Goal: Task Accomplishment & Management: Manage account settings

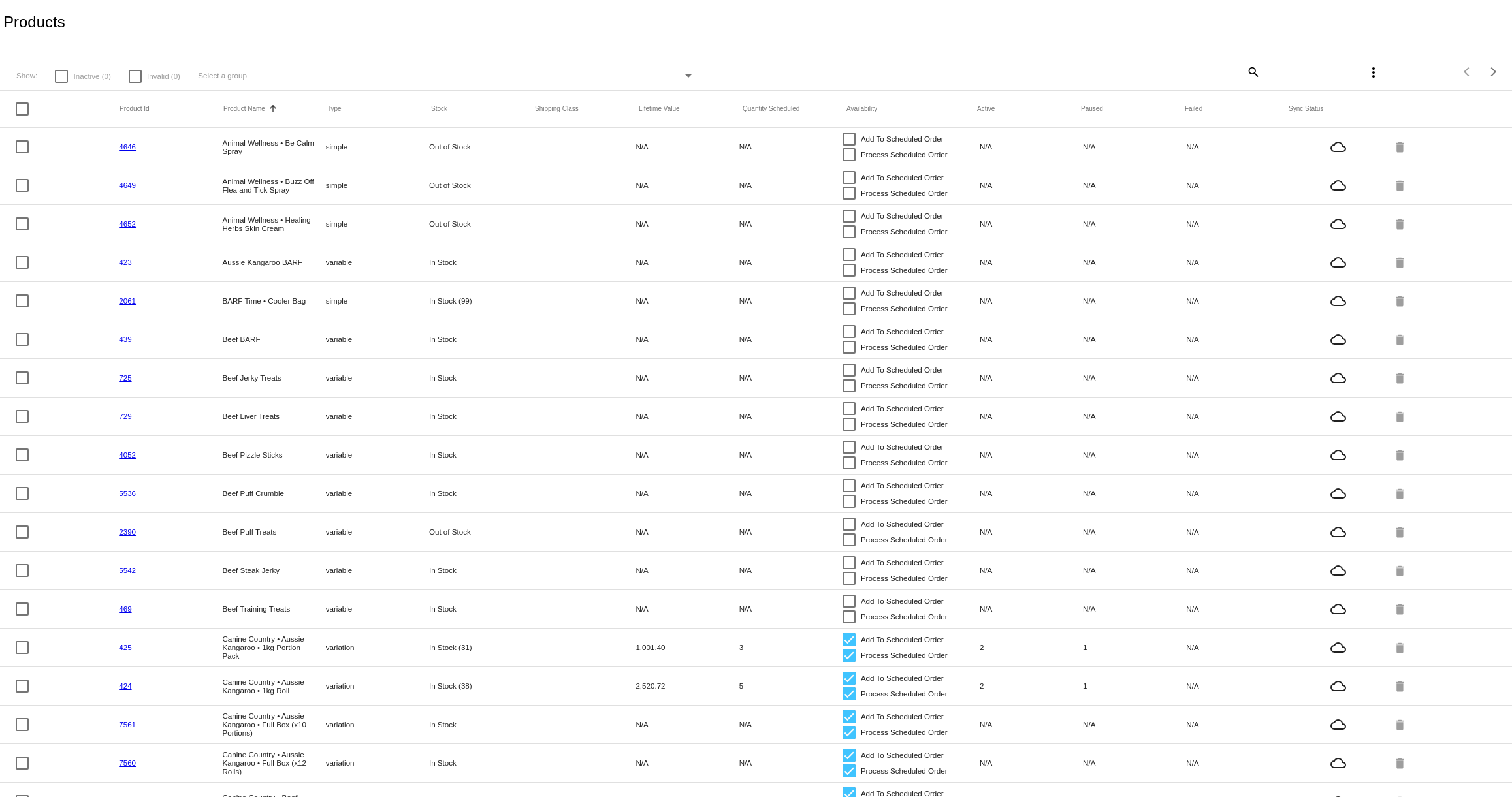
click at [1254, 73] on mat-icon "search" at bounding box center [1252, 72] width 16 height 20
click at [1112, 68] on input "Search" at bounding box center [1135, 69] width 252 height 10
type input "TURKEY"
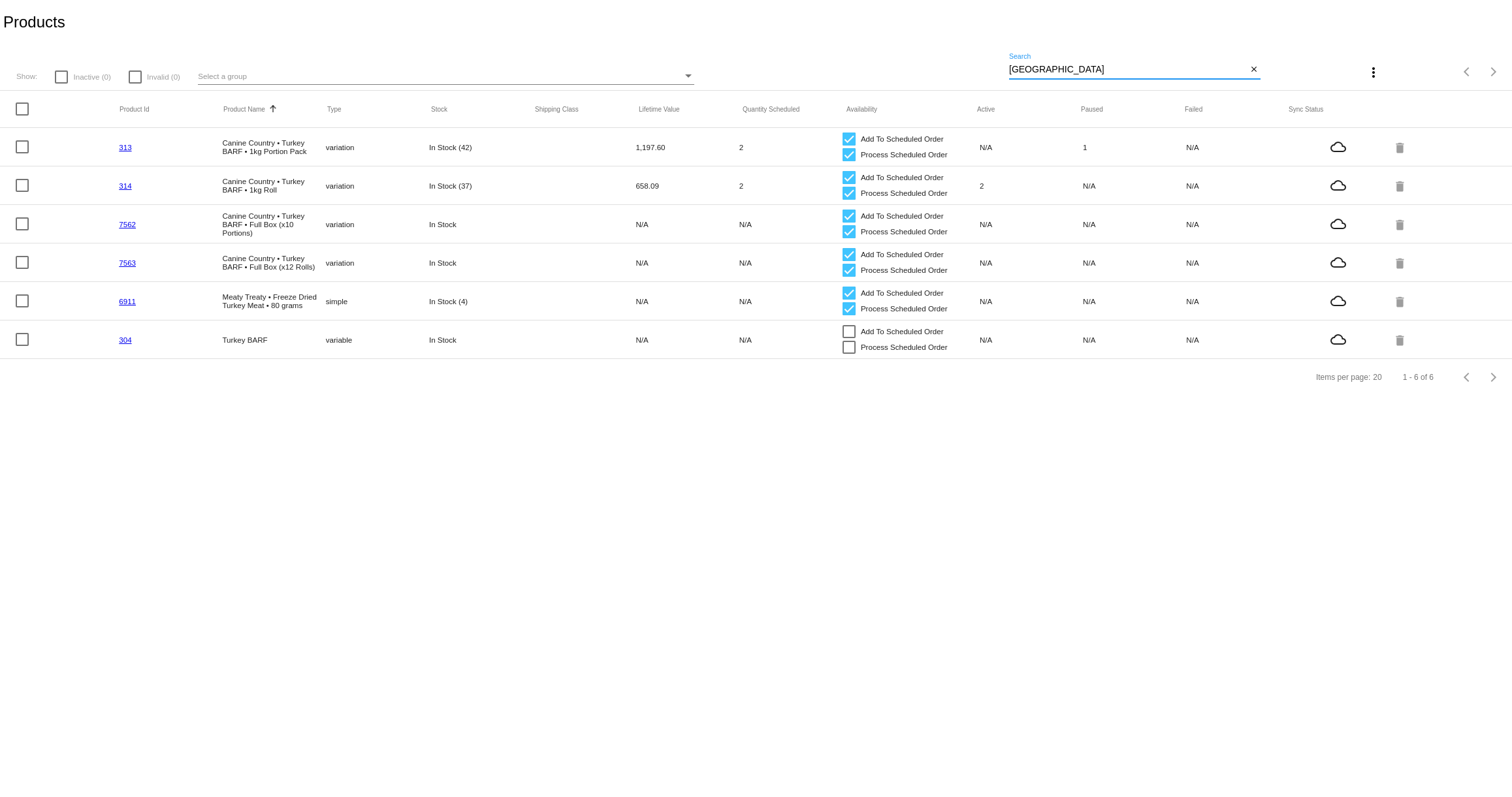
drag, startPoint x: 1053, startPoint y: 69, endPoint x: 987, endPoint y: 67, distance: 66.0
click at [987, 67] on div "Show: Inactive (0) Invalid (0) Select a group TURKEY Search close more_vert Ite…" at bounding box center [756, 67] width 1512 height 46
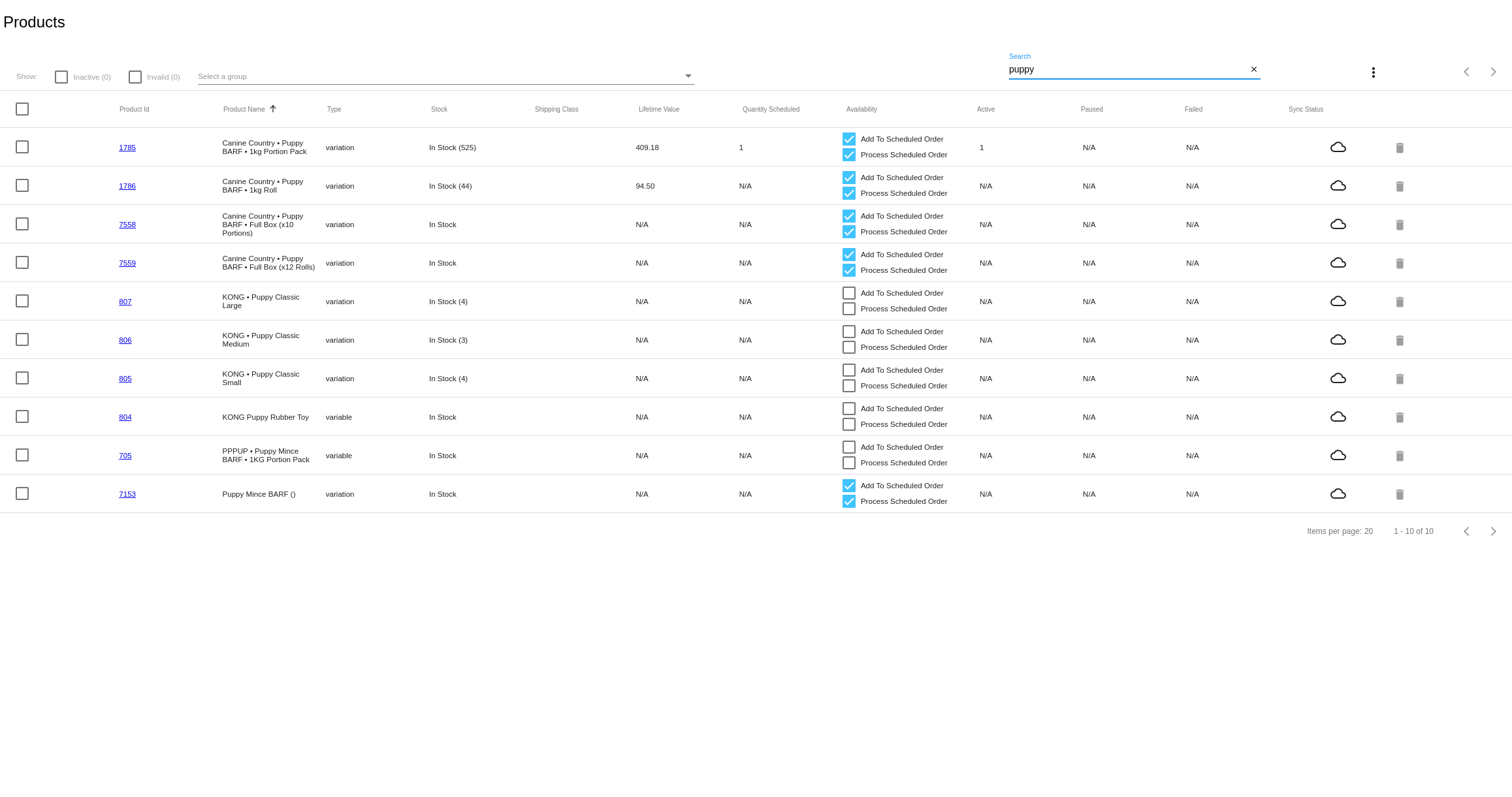
type input "puppy"
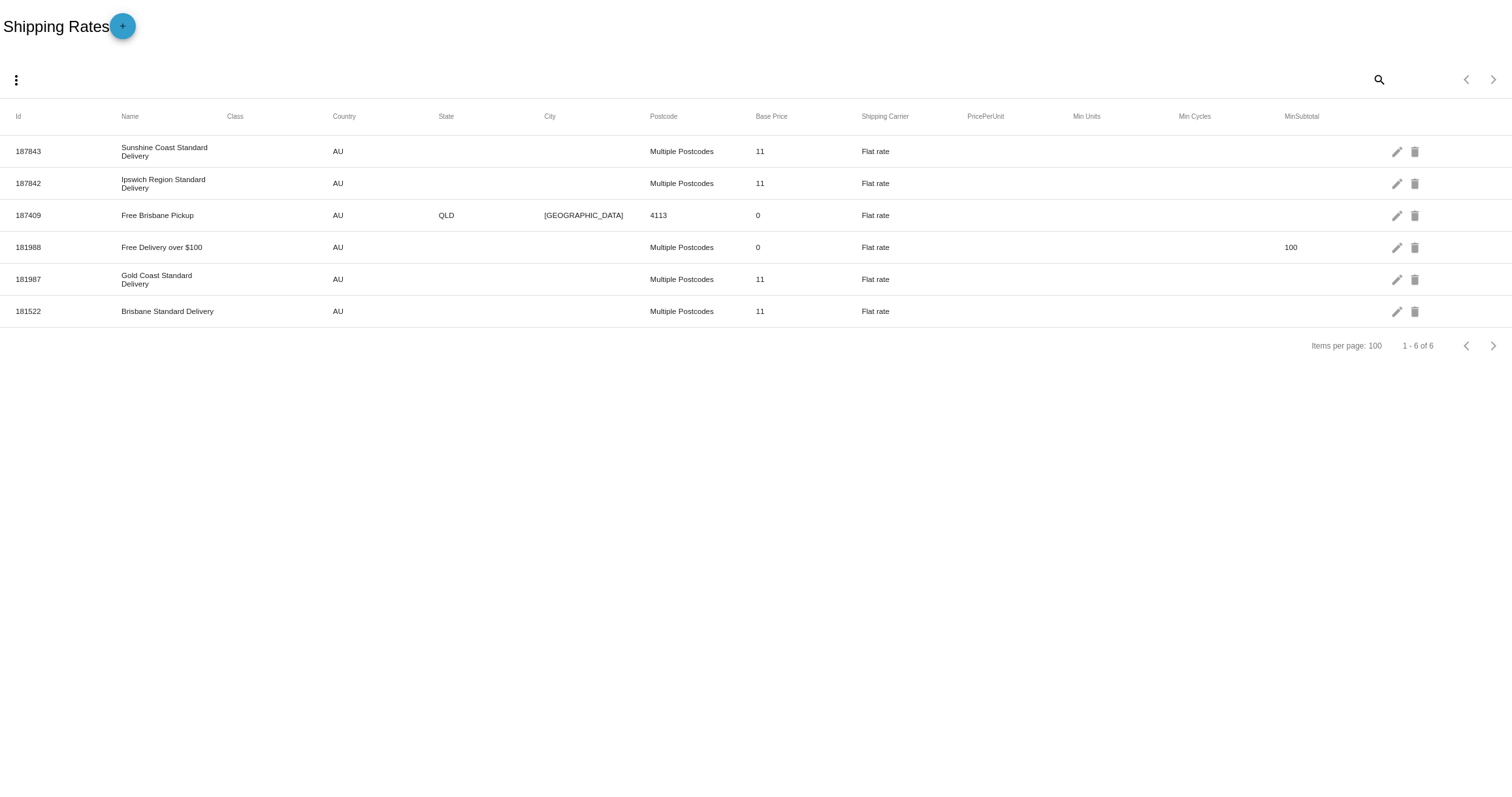
click at [127, 26] on mat-icon "add" at bounding box center [122, 28] width 16 height 16
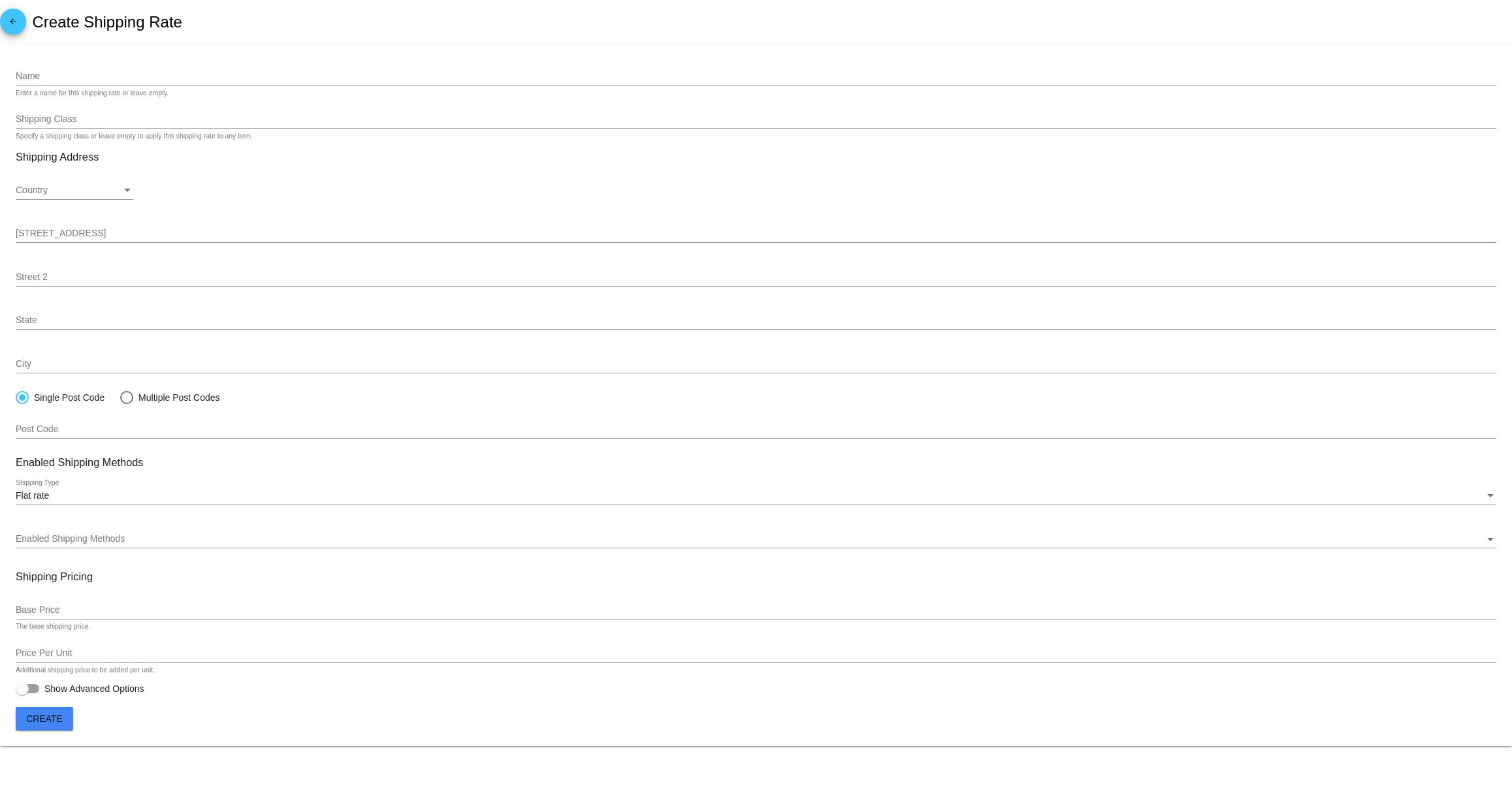
click at [64, 81] on input "Name" at bounding box center [756, 76] width 1481 height 10
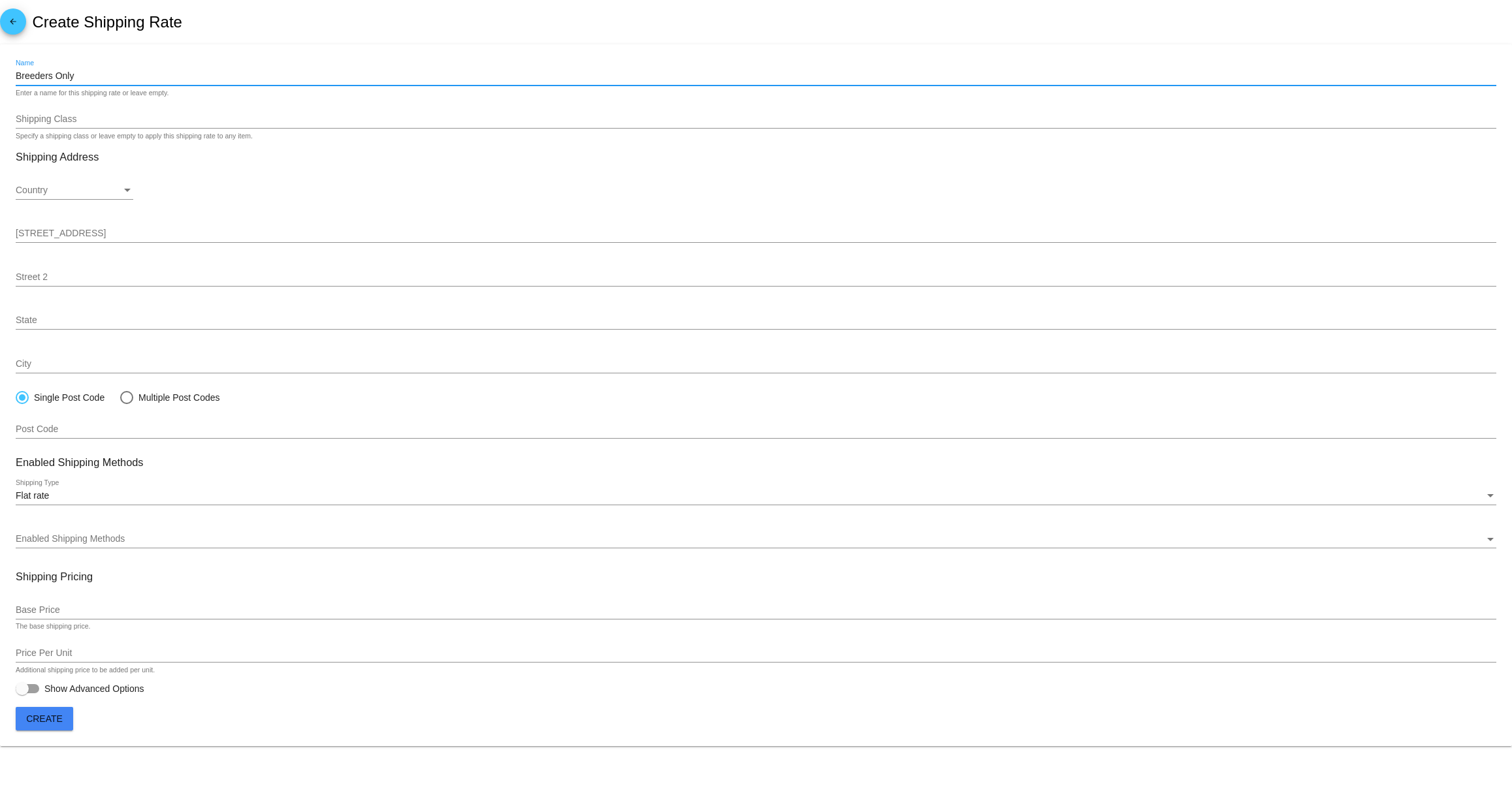
type input "Breeders Only"
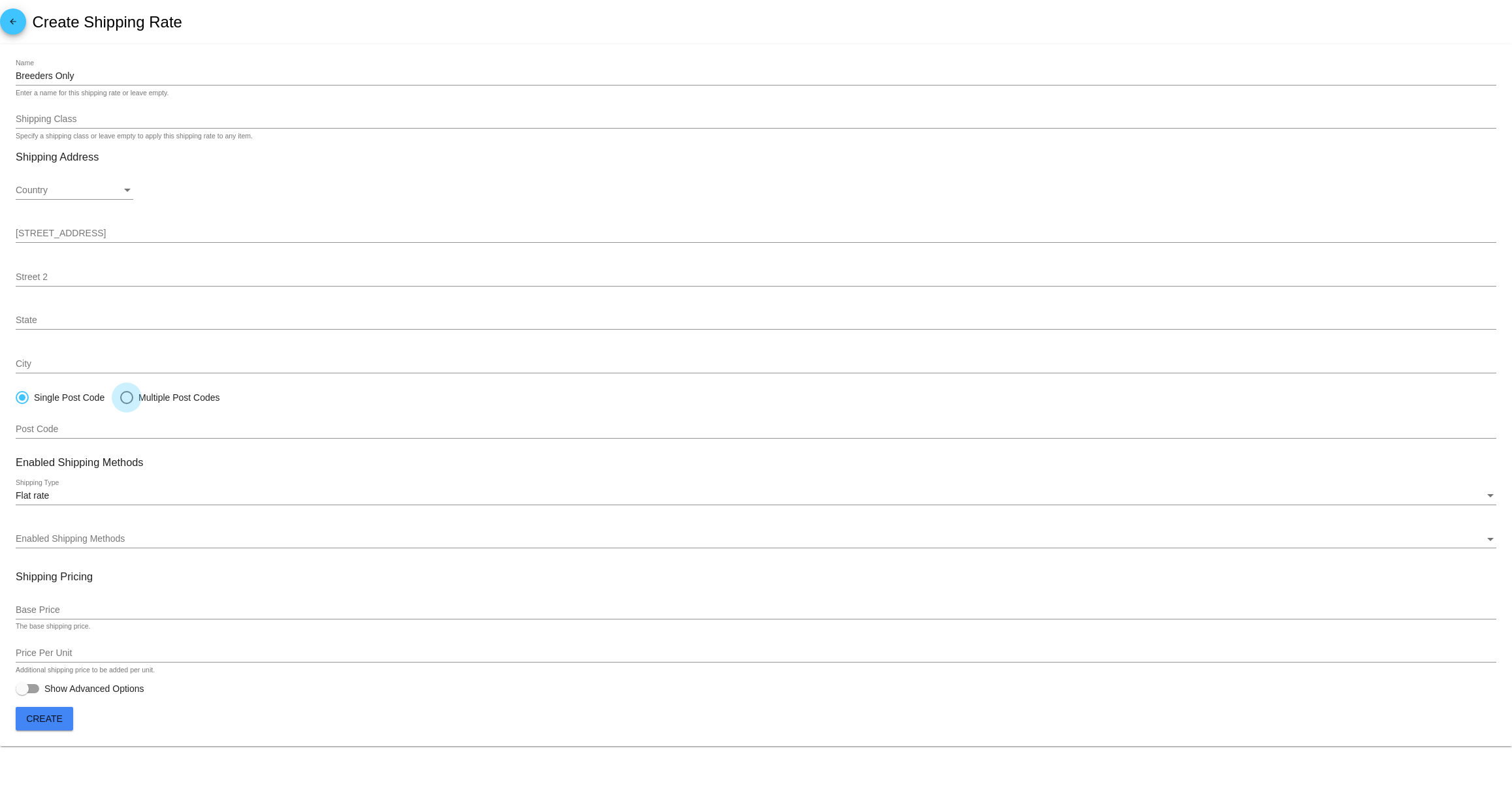
click at [158, 403] on div "Multiple Post Codes" at bounding box center [176, 397] width 87 height 10
click at [120, 398] on input "Multiple Post Codes" at bounding box center [119, 398] width 1 height 1
radio input "true"
click at [73, 401] on div "Single Post Code" at bounding box center [66, 397] width 75 height 10
click at [16, 398] on input "Single Post Code" at bounding box center [15, 398] width 1 height 1
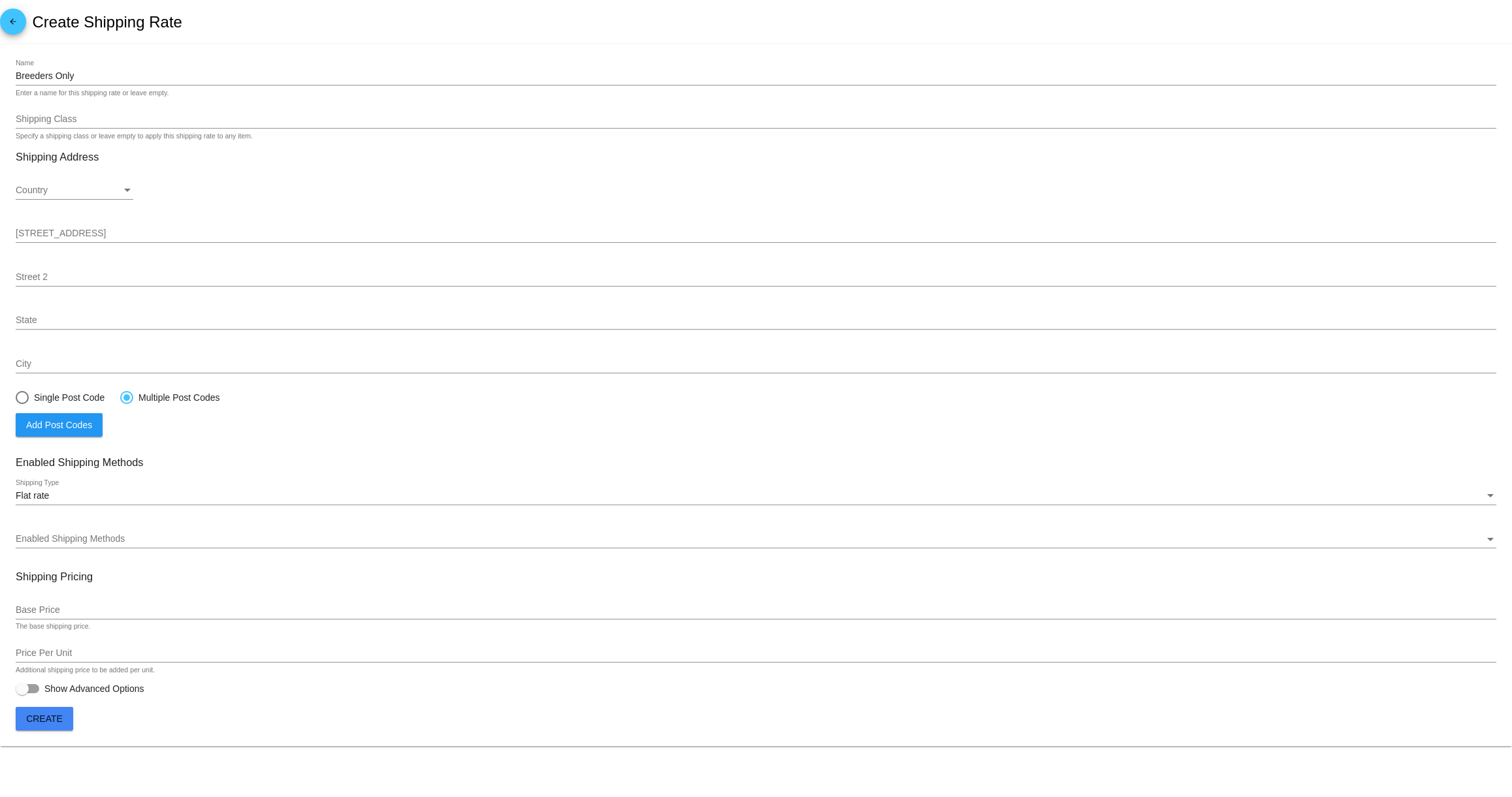
radio input "true"
click at [62, 435] on input "Post Code" at bounding box center [756, 429] width 1481 height 10
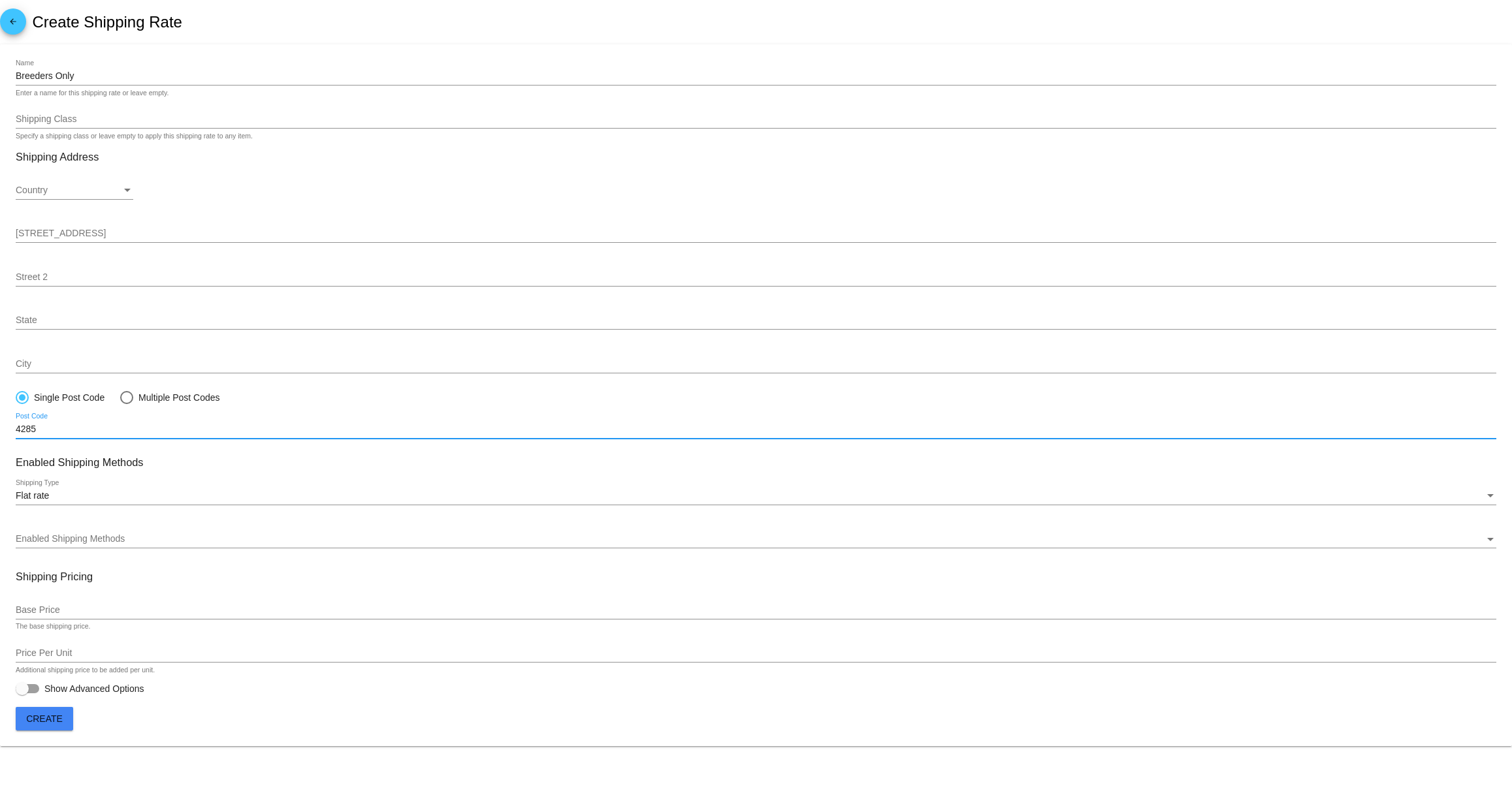
type input "4285"
click at [83, 542] on span "Enabled Shipping Methods" at bounding box center [70, 538] width 109 height 10
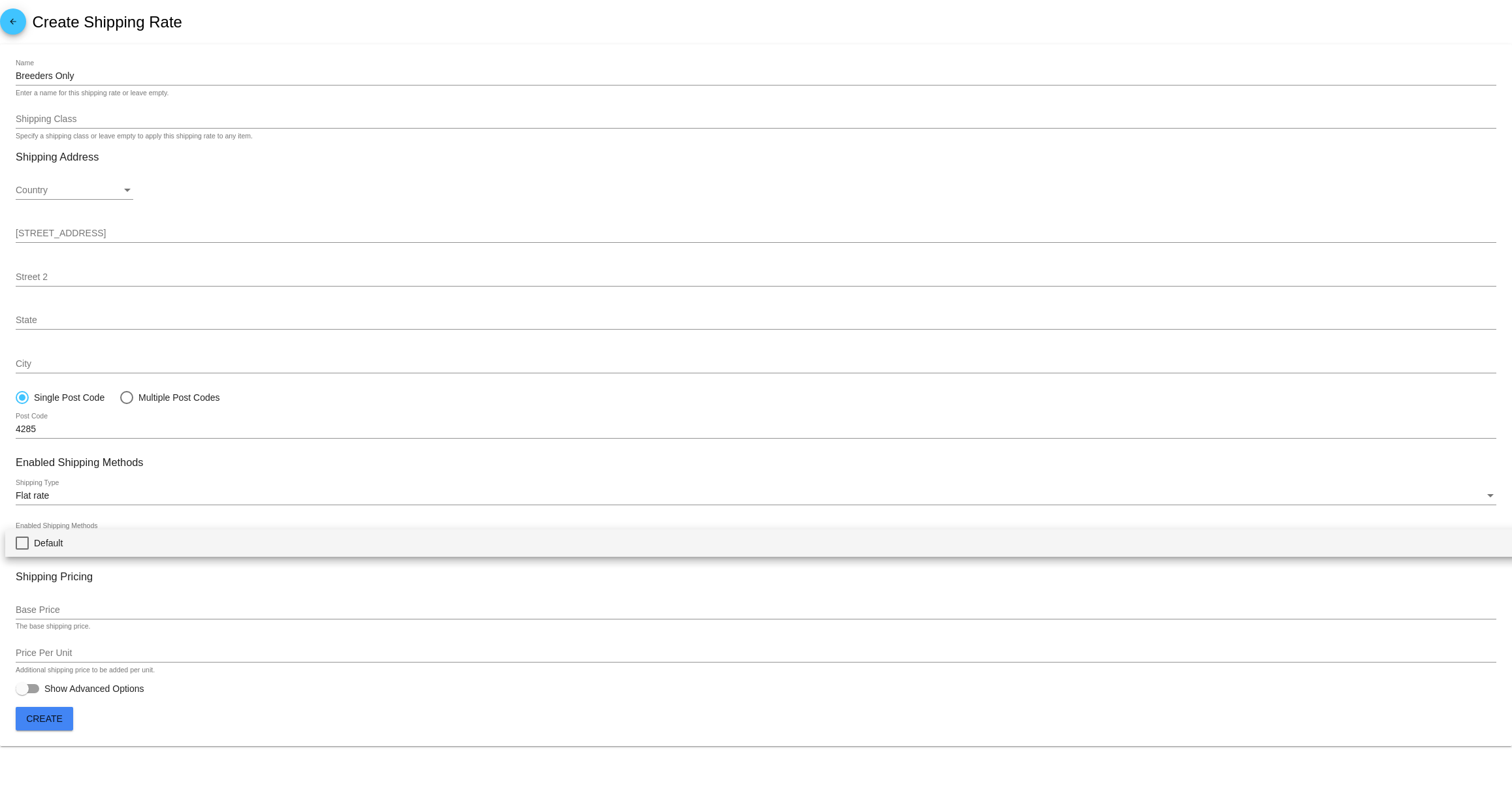
click at [114, 514] on div at bounding box center [756, 398] width 1512 height 797
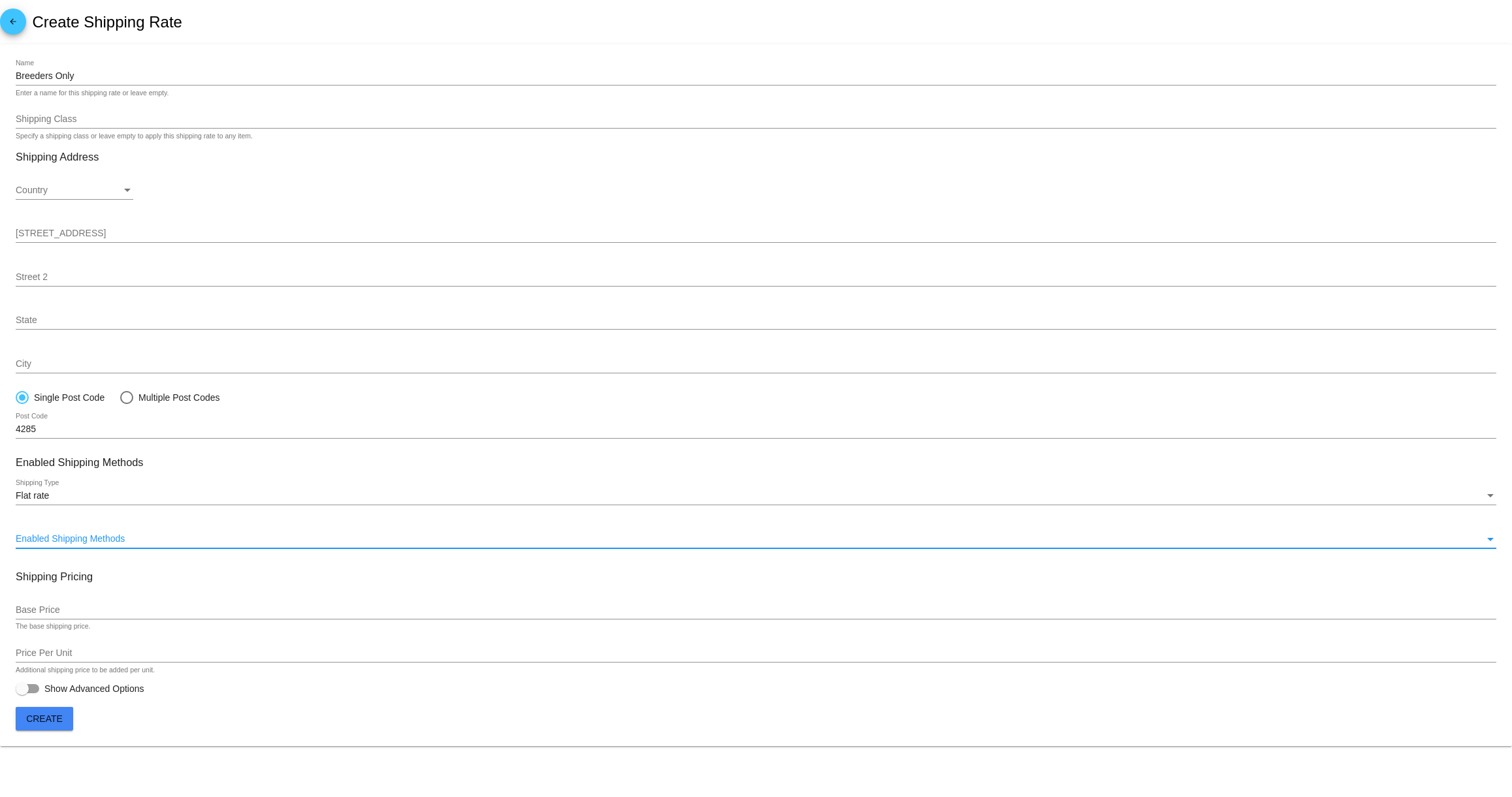
click at [85, 543] on span "Enabled Shipping Methods" at bounding box center [70, 538] width 109 height 10
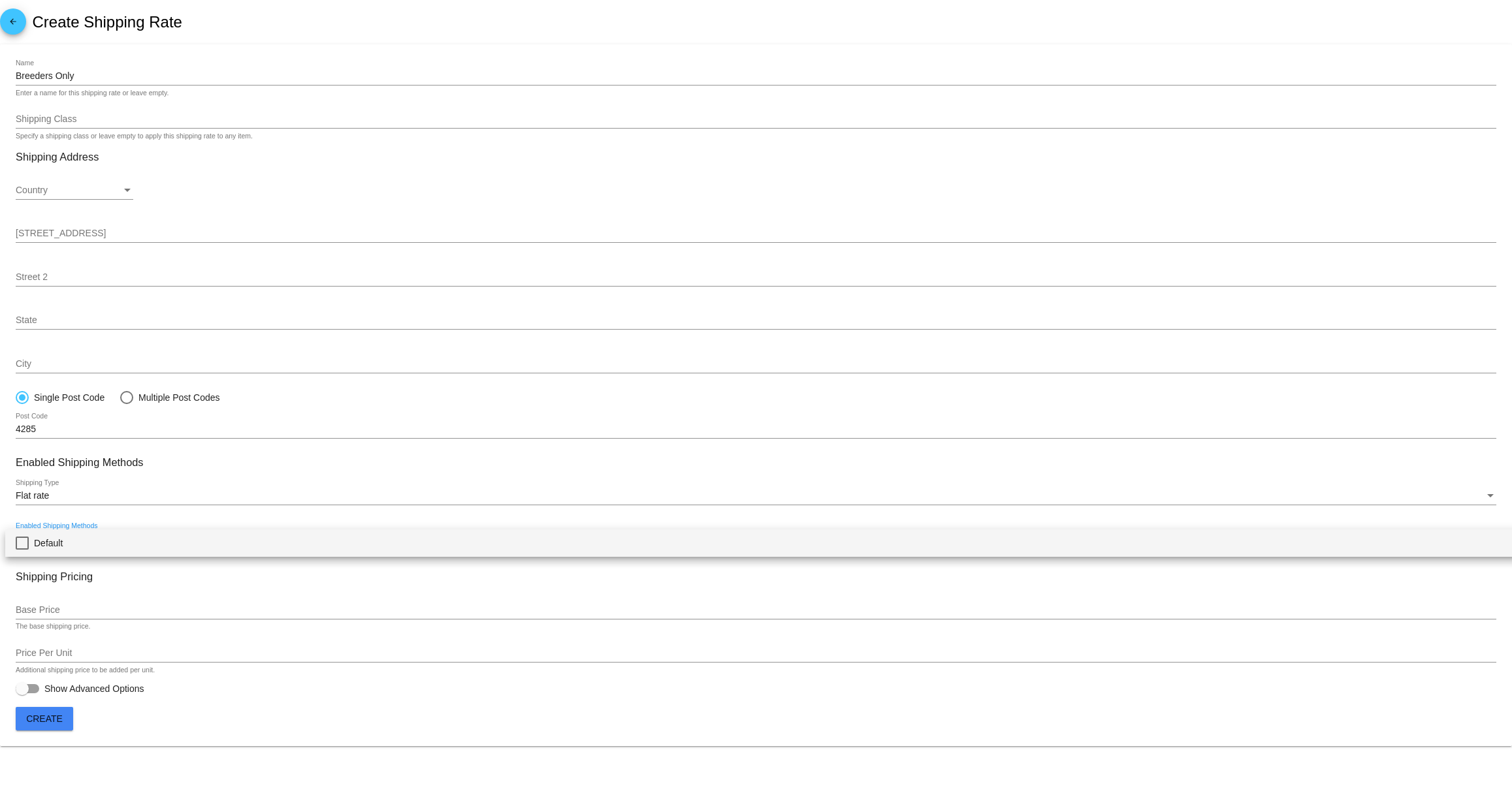
click at [98, 514] on div at bounding box center [756, 398] width 1512 height 797
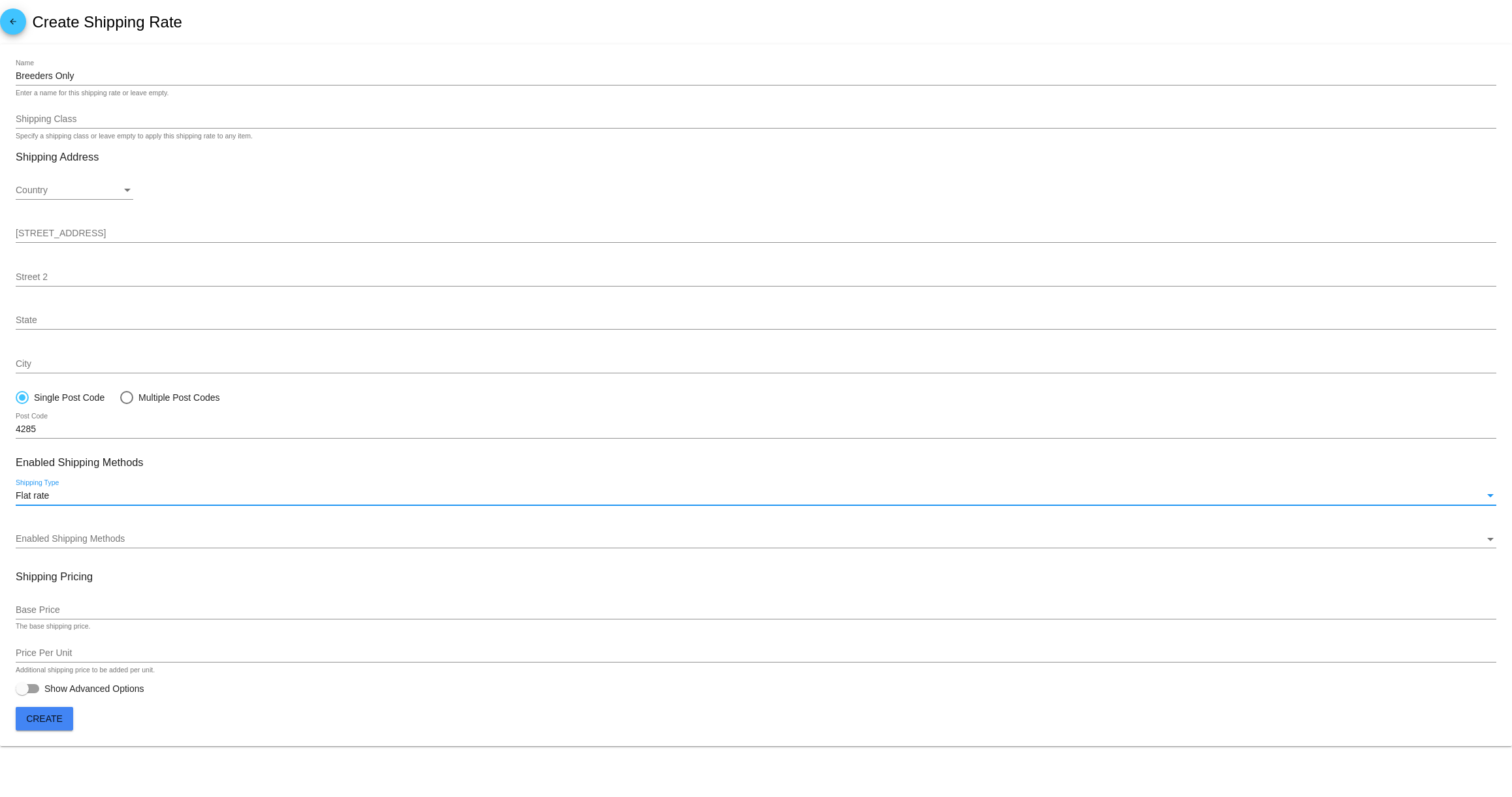
click at [98, 501] on div "Flat rate" at bounding box center [750, 496] width 1469 height 10
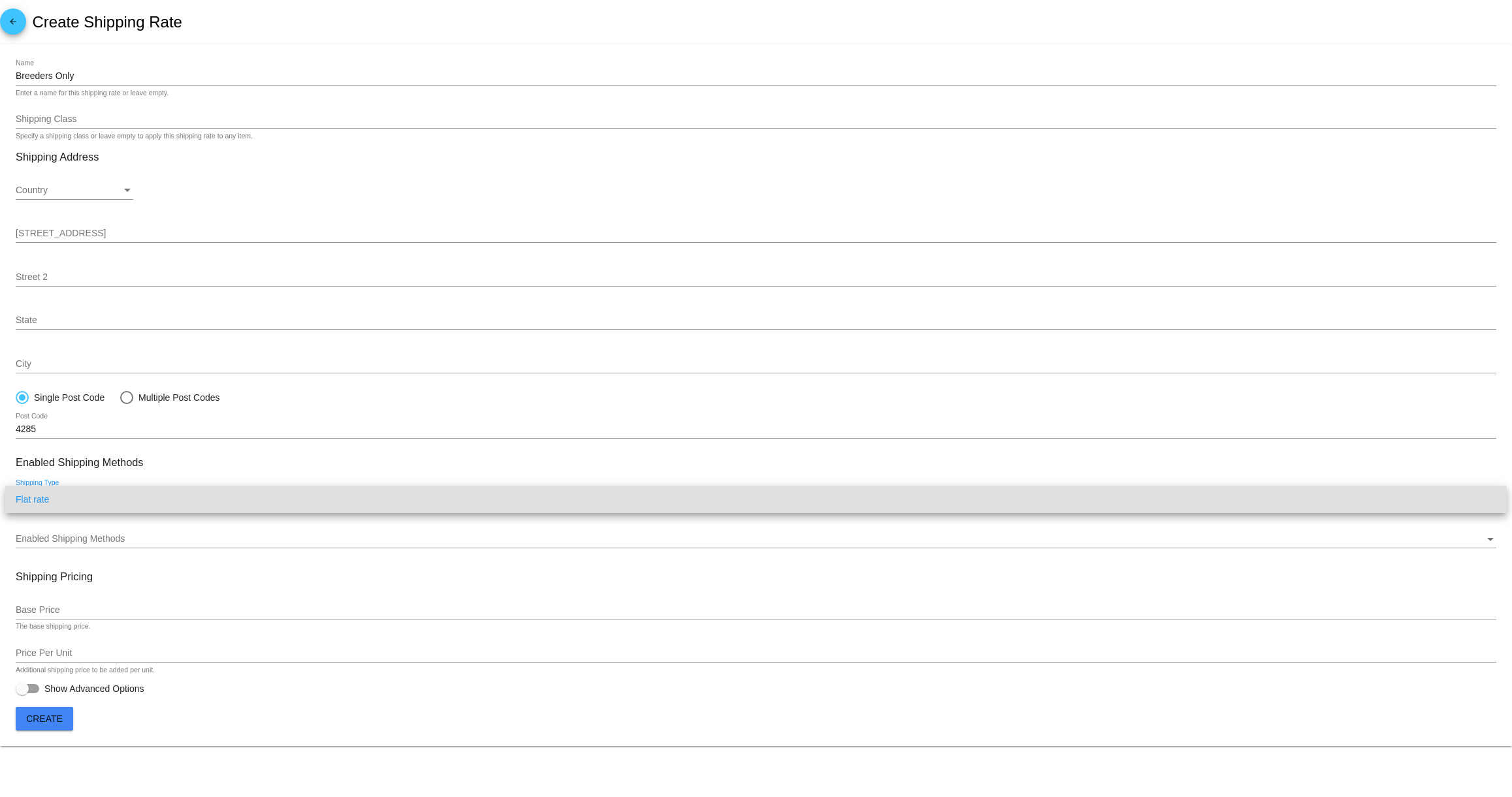
click at [130, 477] on div at bounding box center [756, 398] width 1512 height 797
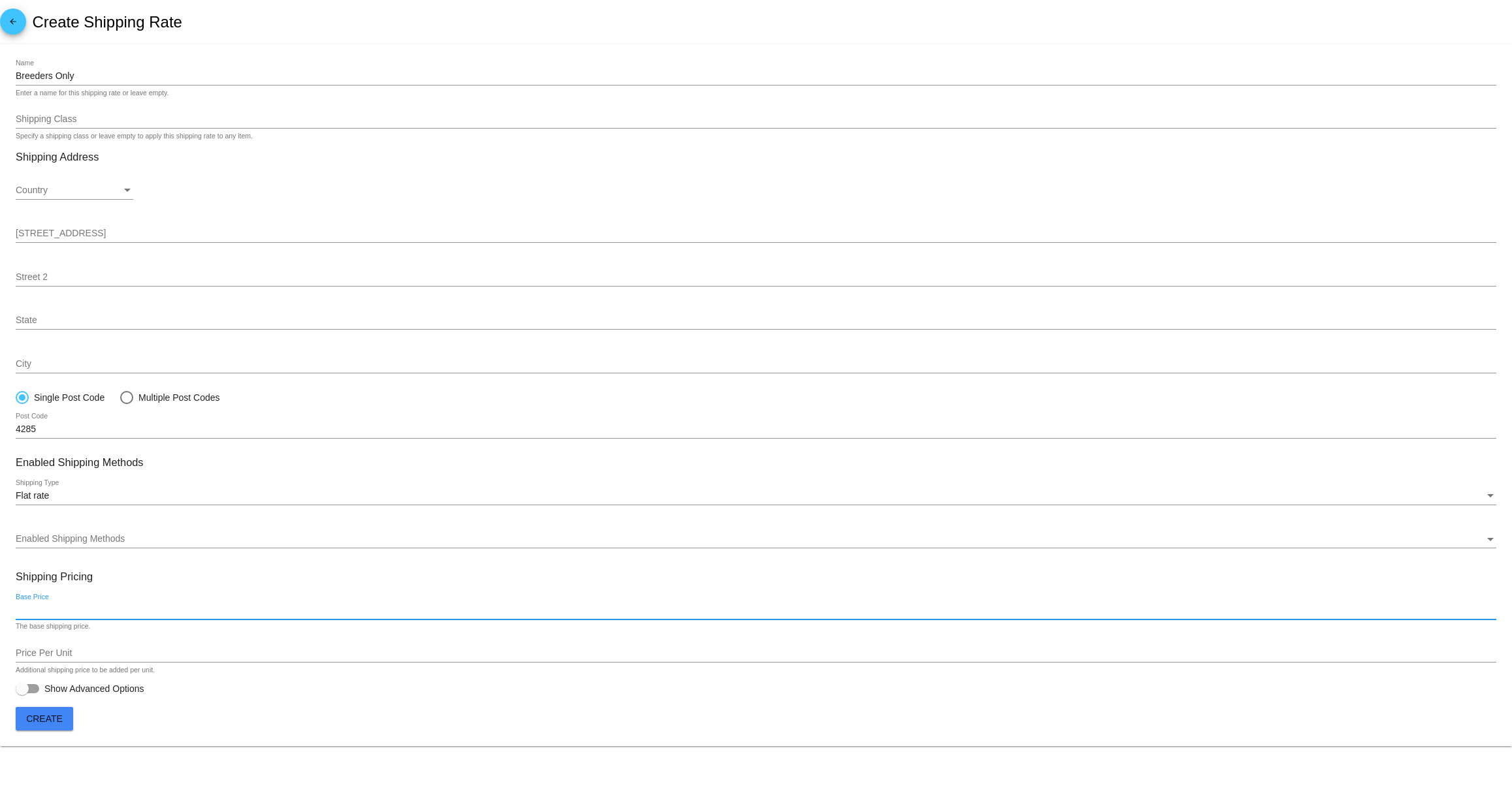
click at [87, 613] on input "Base Price" at bounding box center [756, 610] width 1481 height 10
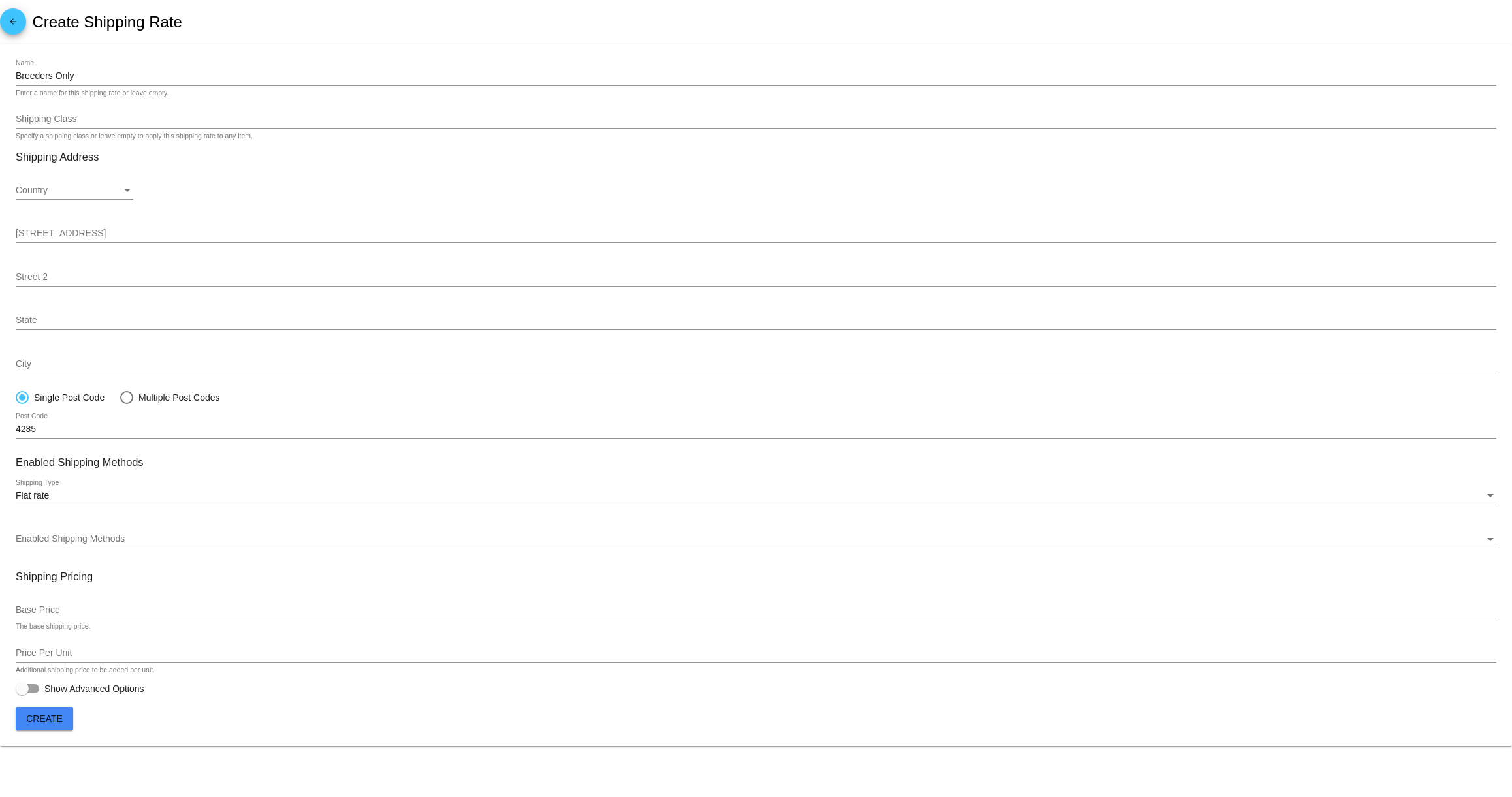
click at [119, 579] on h3 "Shipping Pricing" at bounding box center [756, 577] width 1481 height 13
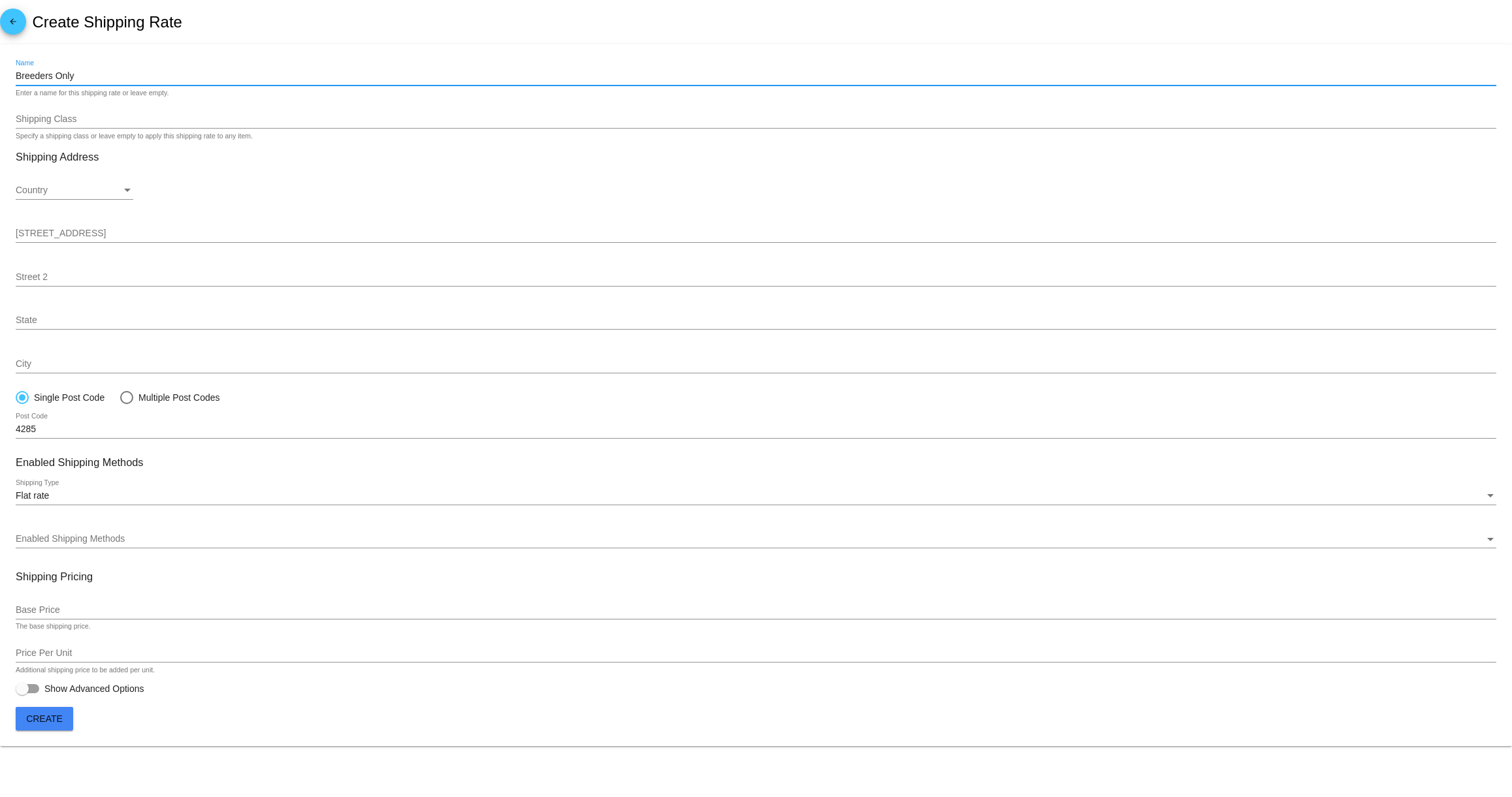
drag, startPoint x: 49, startPoint y: 77, endPoint x: 109, endPoint y: 77, distance: 60.0
click at [109, 77] on input "Breeders Only" at bounding box center [756, 76] width 1481 height 10
drag, startPoint x: 49, startPoint y: 75, endPoint x: 109, endPoint y: 79, distance: 60.1
click at [109, 79] on input "Breeder Program" at bounding box center [756, 76] width 1481 height 10
type input "Breeders Only"
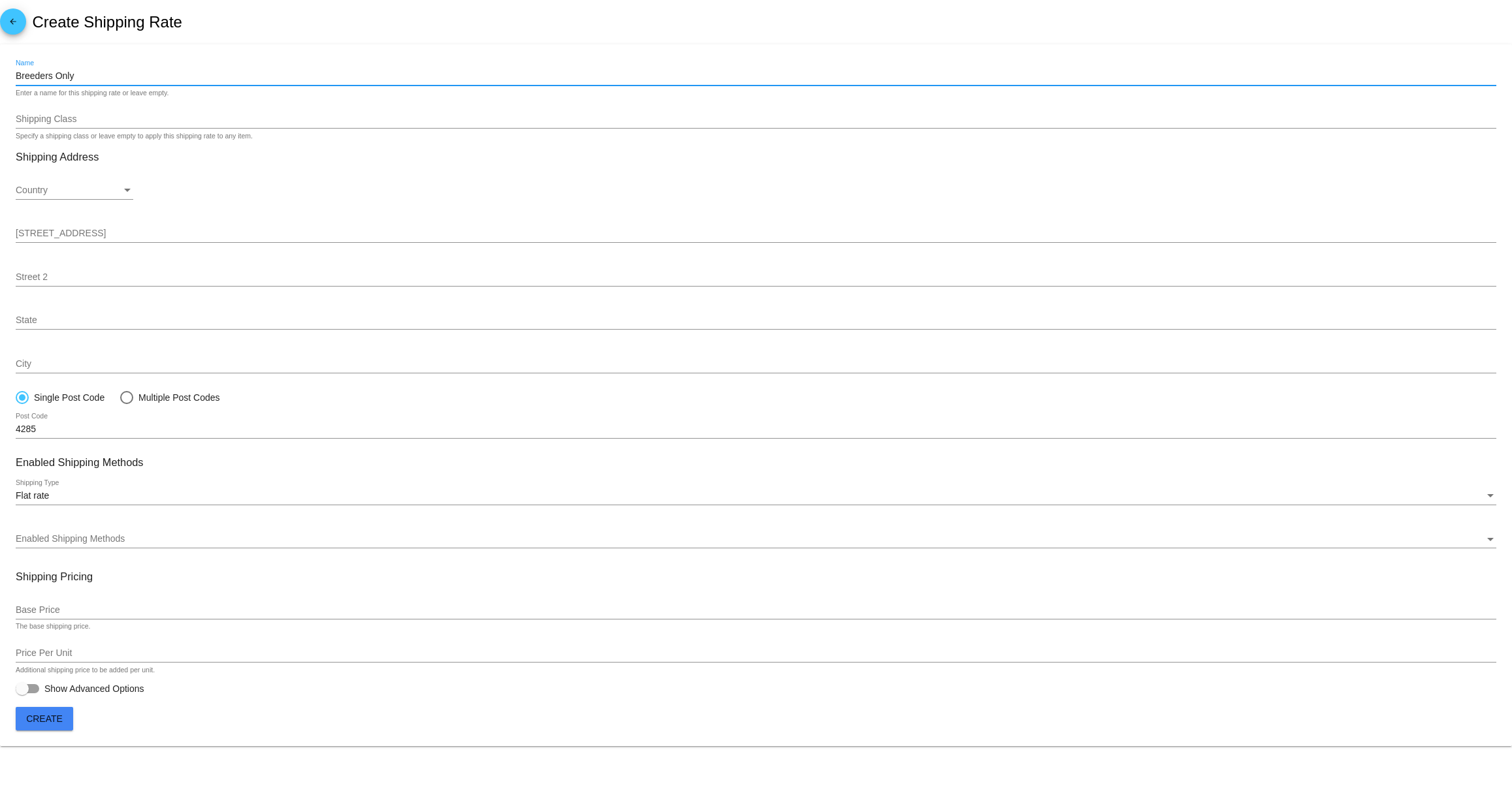
click at [66, 721] on button "Create" at bounding box center [44, 719] width 58 height 24
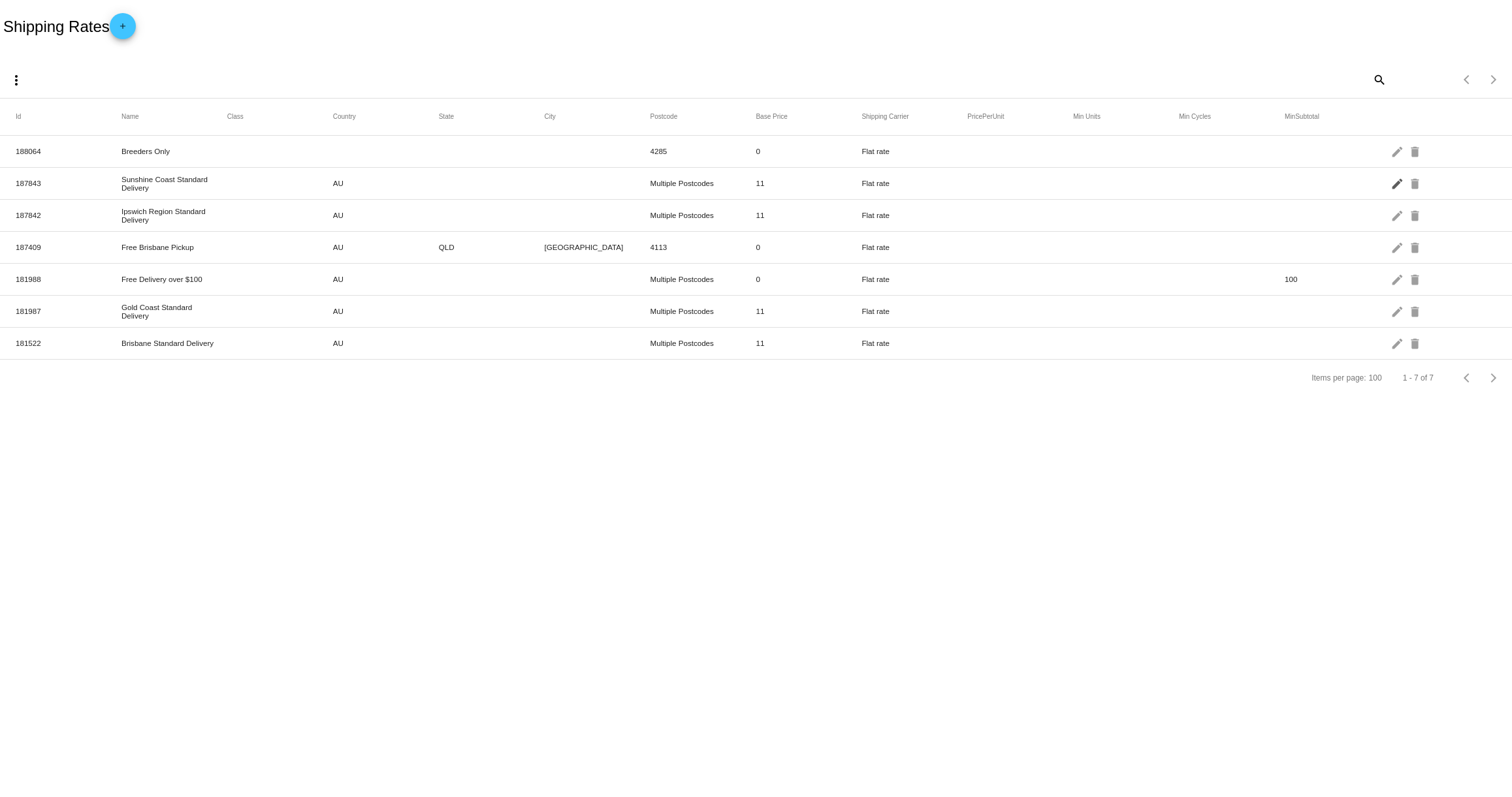
click at [1394, 184] on mat-icon "edit" at bounding box center [1398, 183] width 16 height 20
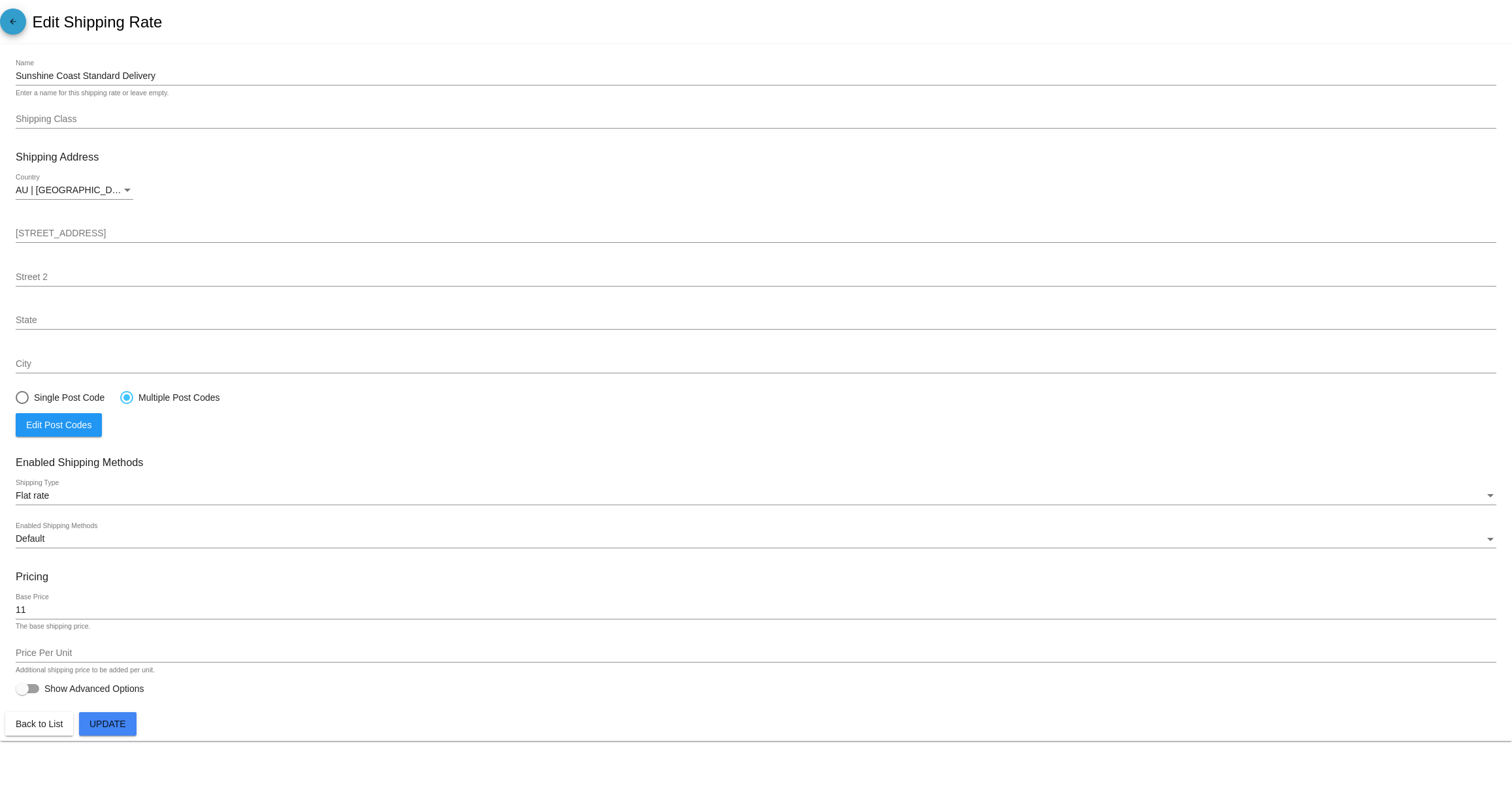
click at [12, 21] on mat-icon "arrow_back" at bounding box center [13, 24] width 16 height 16
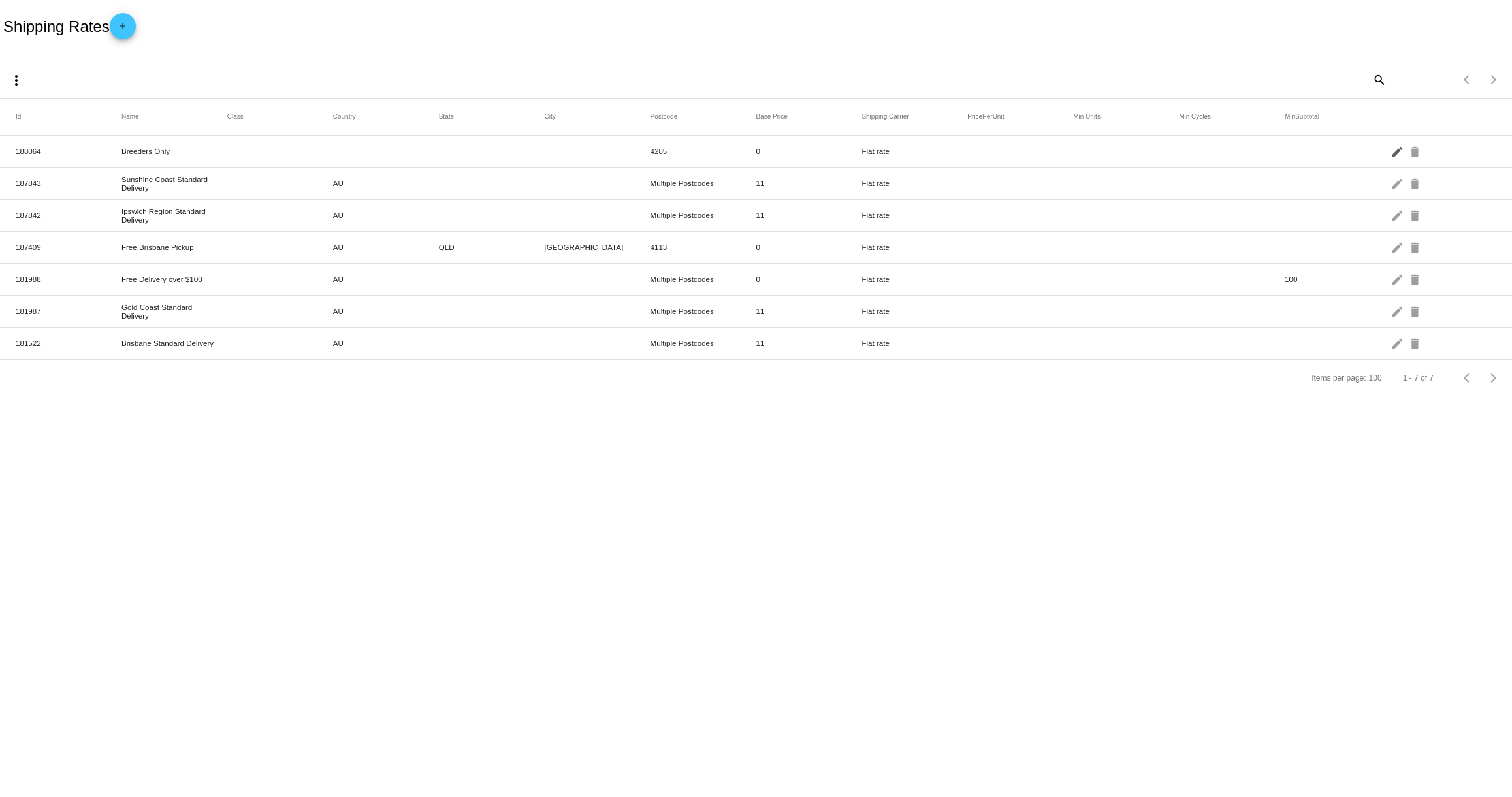
click at [1394, 151] on mat-icon "edit" at bounding box center [1398, 152] width 16 height 20
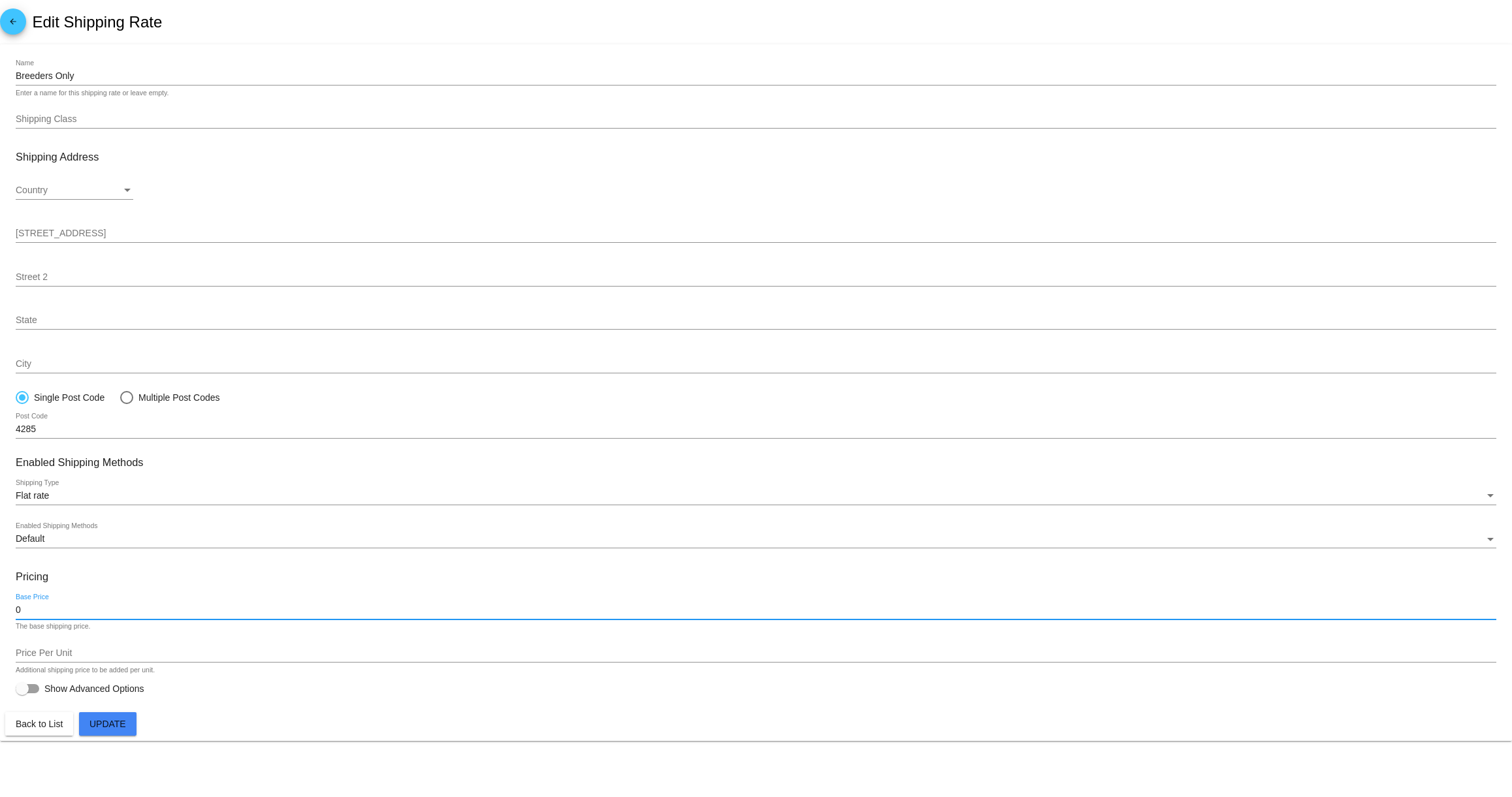
drag, startPoint x: 42, startPoint y: 613, endPoint x: -10, endPoint y: 610, distance: 52.1
click at [0, 610] on html "arrow_back Edit Shipping Rate Breeders Only Name Enter a name for this shipping…" at bounding box center [756, 398] width 1512 height 797
type input "11"
drag, startPoint x: 132, startPoint y: 726, endPoint x: 171, endPoint y: 664, distance: 73.2
click at [132, 726] on button "Update" at bounding box center [107, 724] width 58 height 24
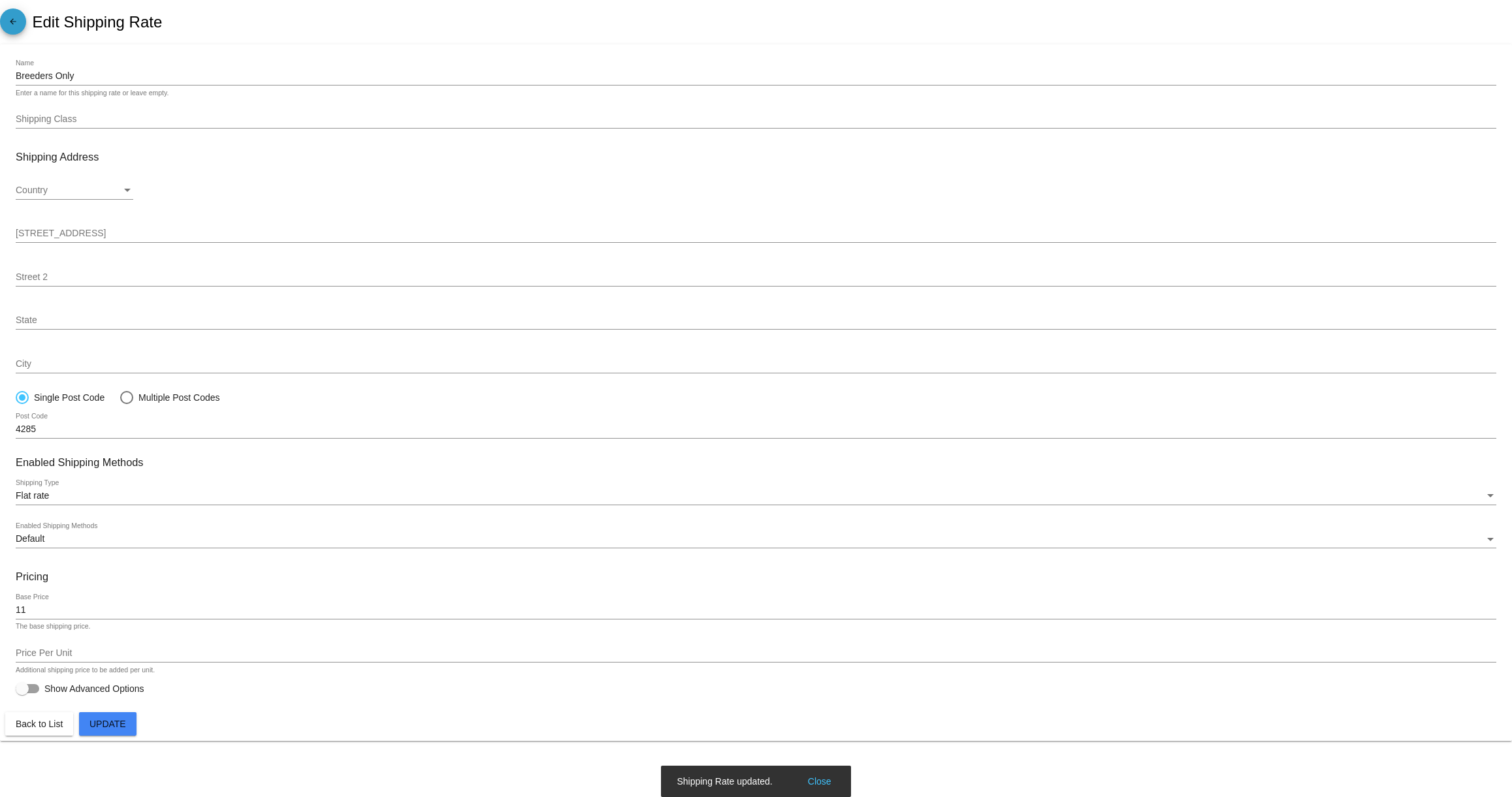
click at [12, 25] on mat-icon "arrow_back" at bounding box center [13, 24] width 16 height 16
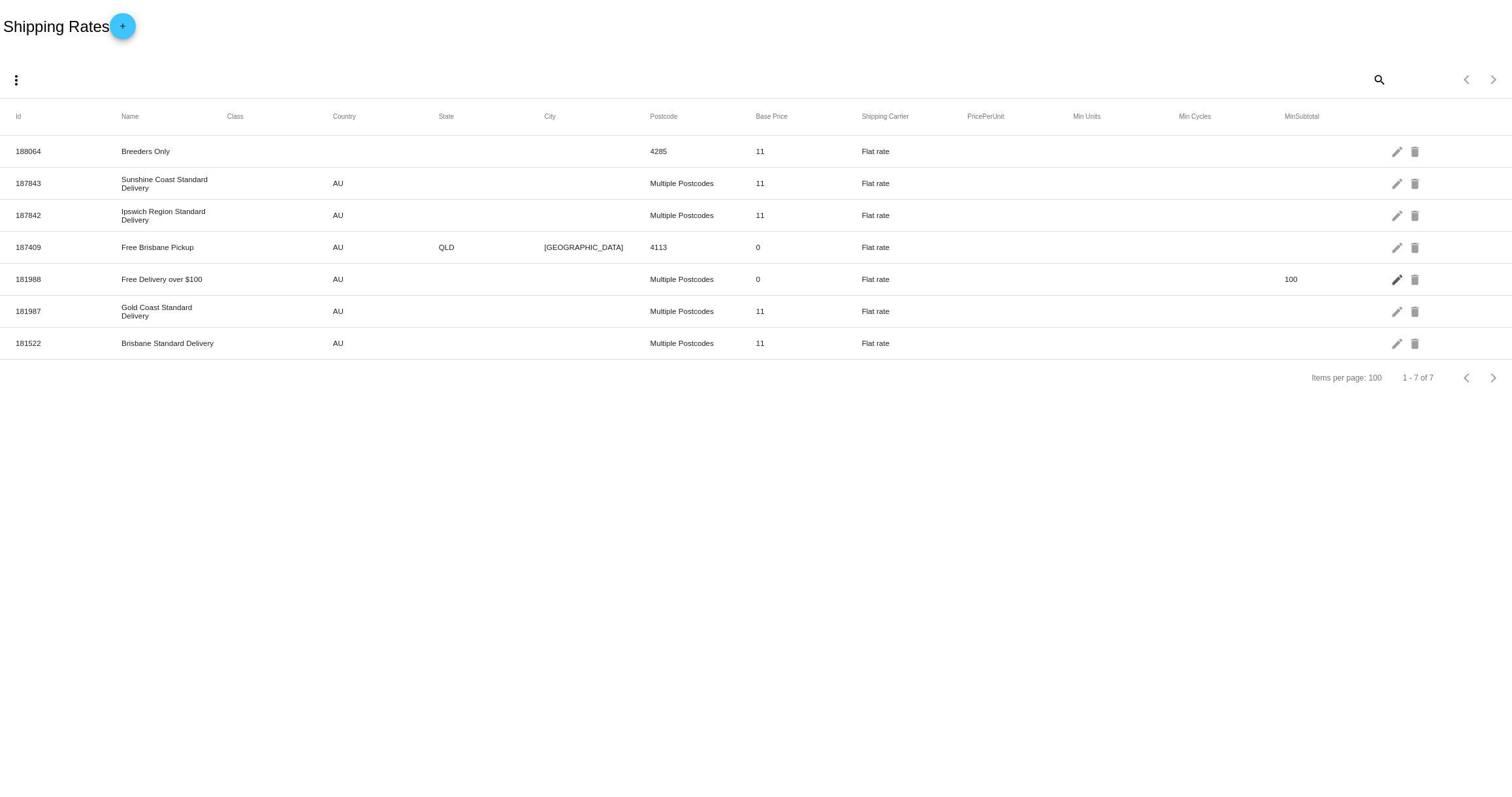
click at [1394, 279] on mat-icon "edit" at bounding box center [1398, 279] width 16 height 20
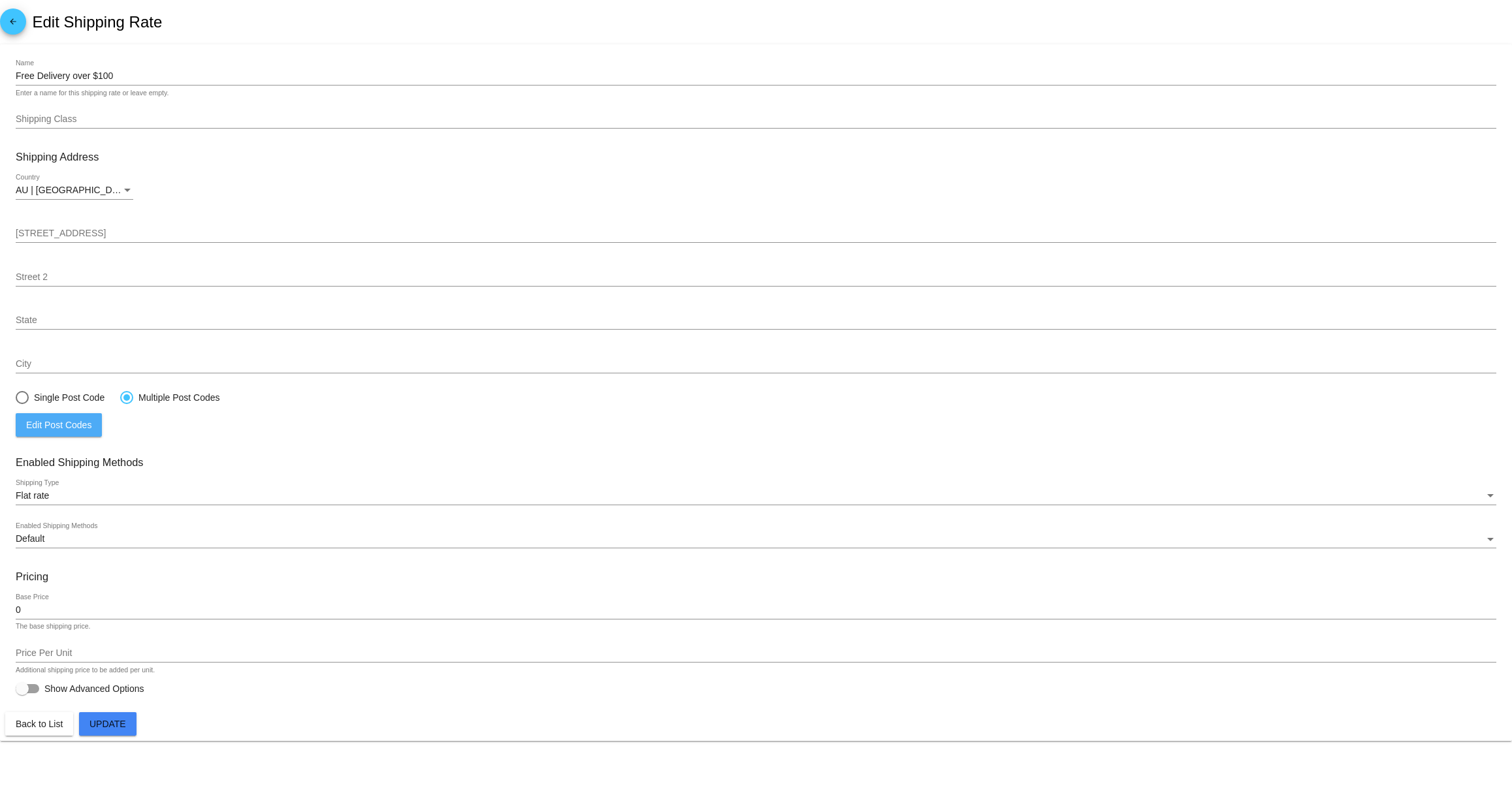
click at [57, 431] on span "Edit Post Codes" at bounding box center [58, 424] width 65 height 10
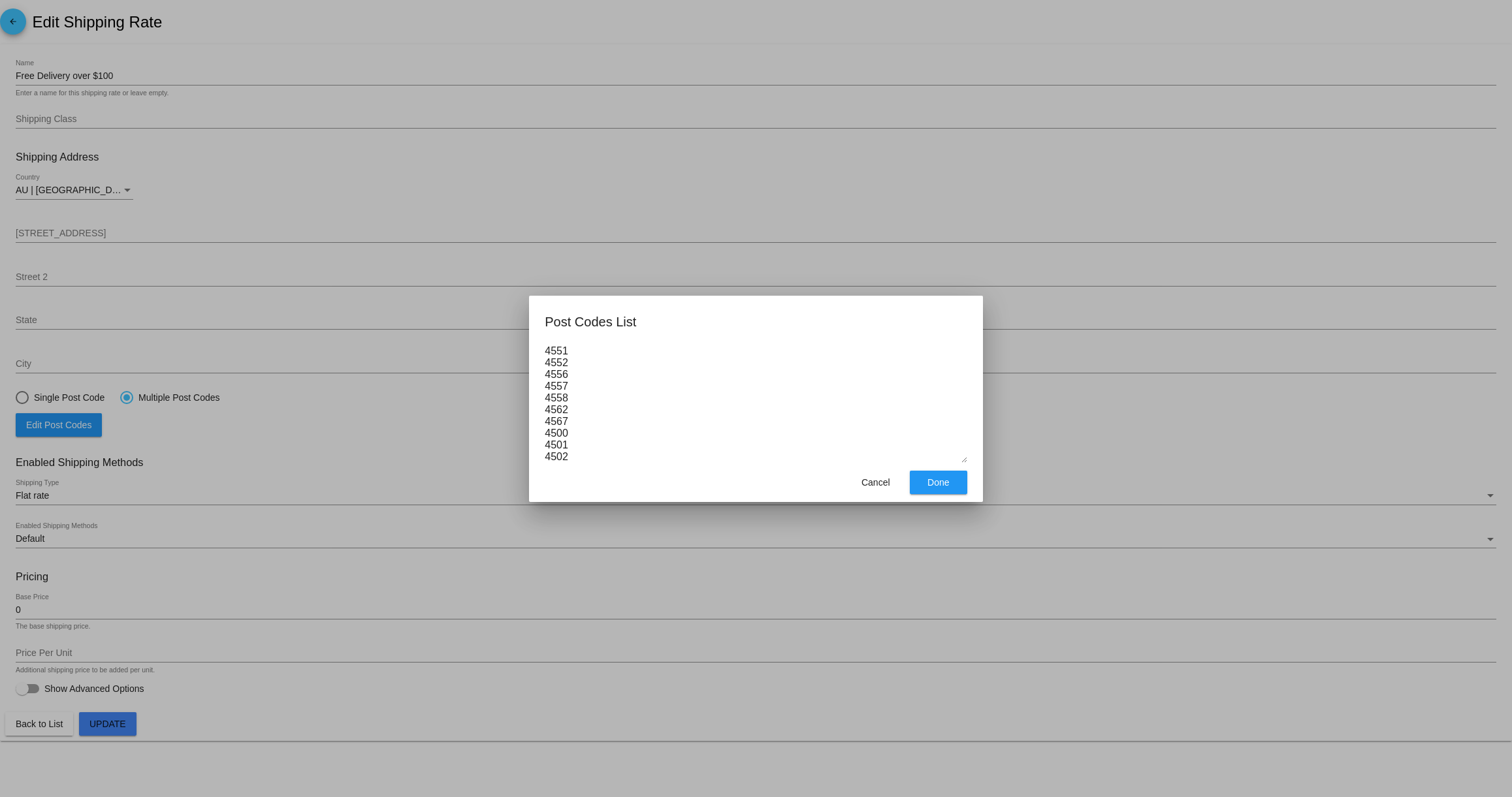
scroll to position [1700, 0]
click at [578, 463] on textarea "4551 4552 4556 4557 4558 4562 4567 4500 4501 4502 4503 4504 4505 4506 4507 4510…" at bounding box center [756, 404] width 423 height 118
type textarea "4551 4552 4556 4557 4558 4562 4567 4500 4501 4502 4503 4504 4505 4506 4507 4510…"
click at [694, 494] on mat-dialog-actions "Cancel Done" at bounding box center [756, 482] width 423 height 39
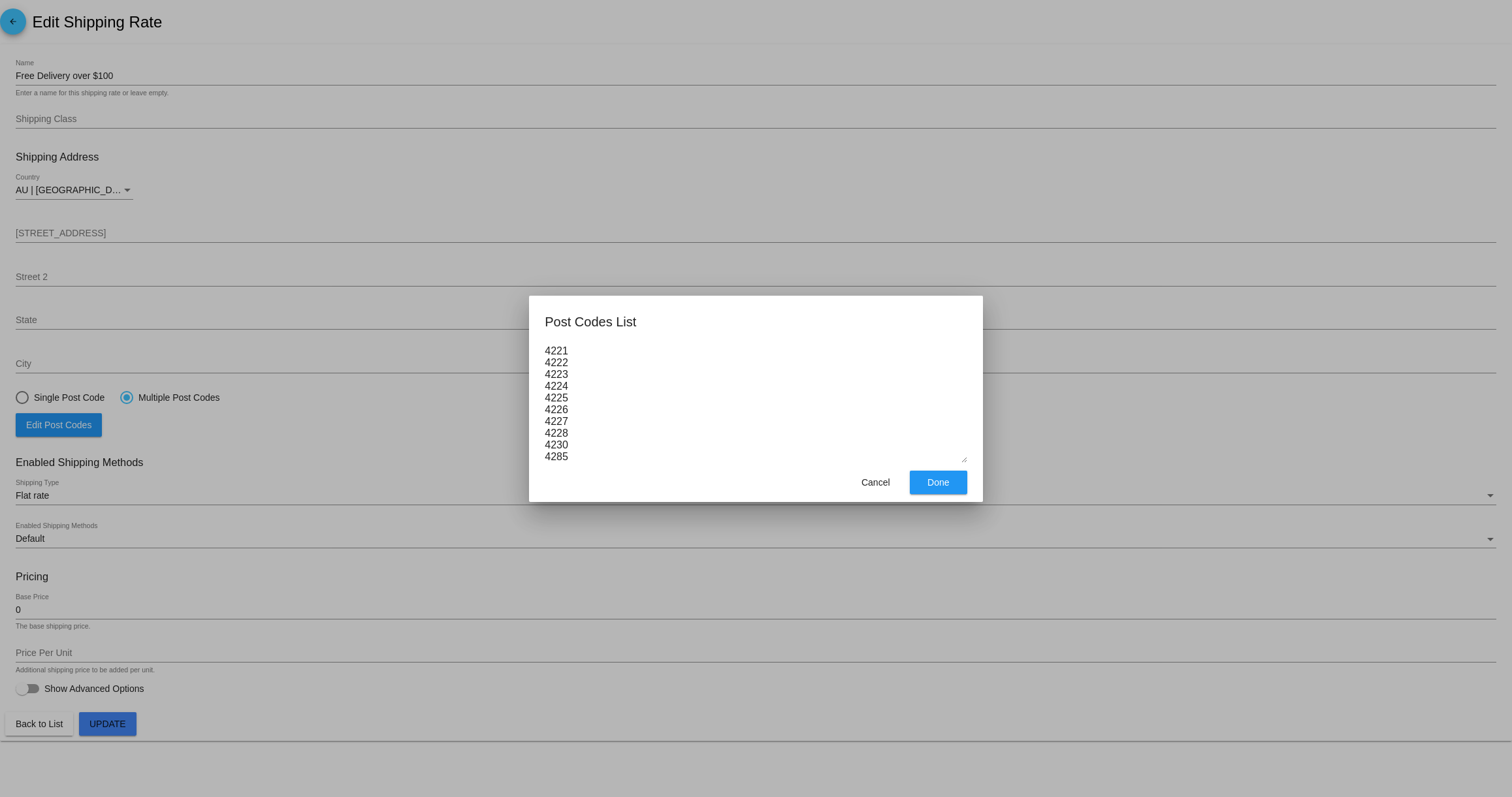
click at [948, 488] on span "Done" at bounding box center [938, 482] width 21 height 10
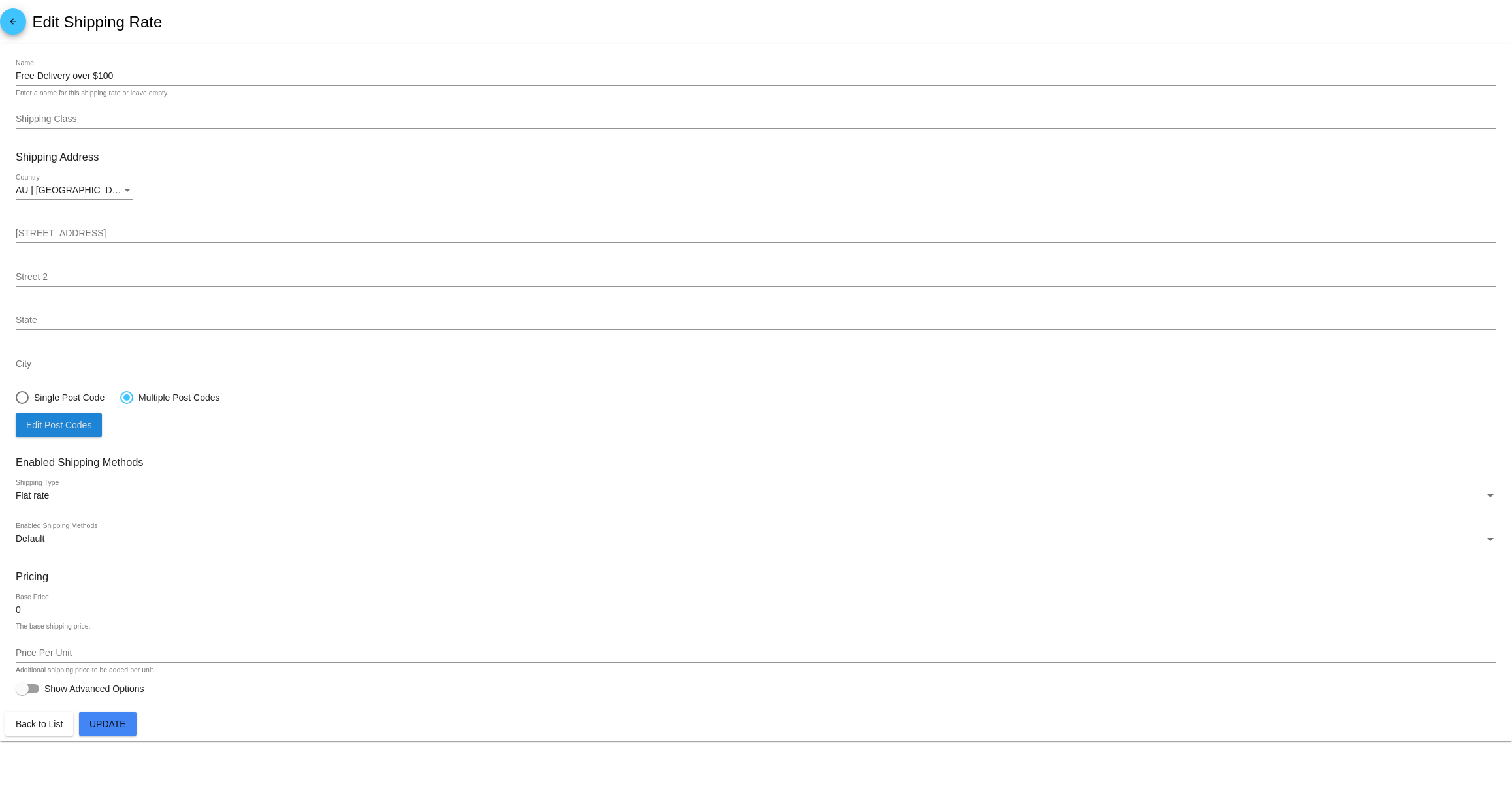
click at [119, 729] on span "Update" at bounding box center [107, 724] width 37 height 10
click at [8, 17] on mat-icon "arrow_back" at bounding box center [13, 24] width 16 height 16
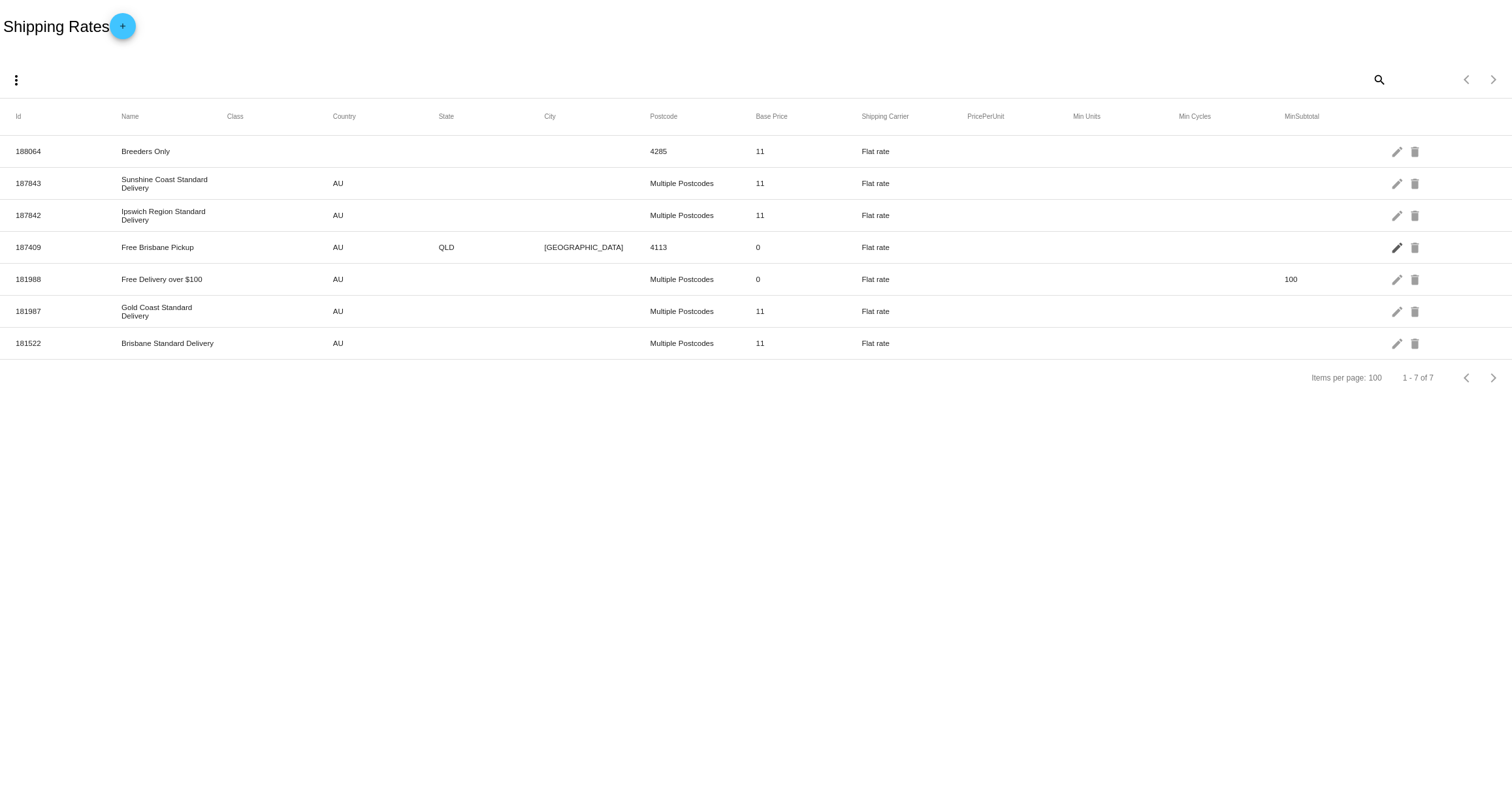
click at [1399, 247] on mat-icon "edit" at bounding box center [1398, 247] width 16 height 20
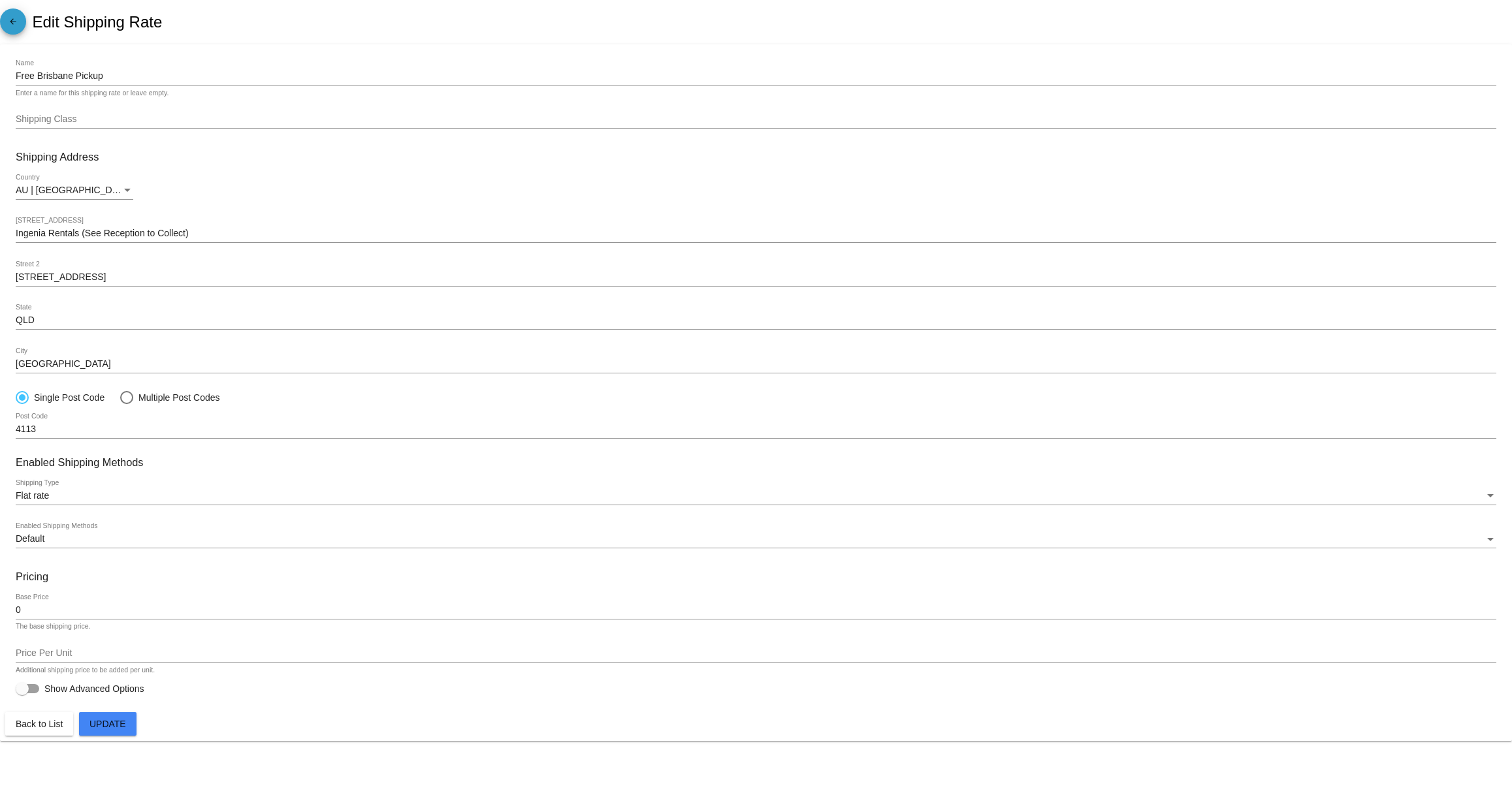
click at [9, 22] on mat-icon "arrow_back" at bounding box center [13, 24] width 16 height 16
